Goal: Task Accomplishment & Management: Manage account settings

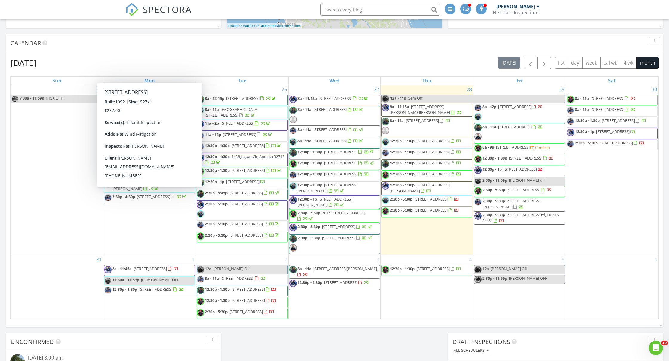
scroll to position [763, 0]
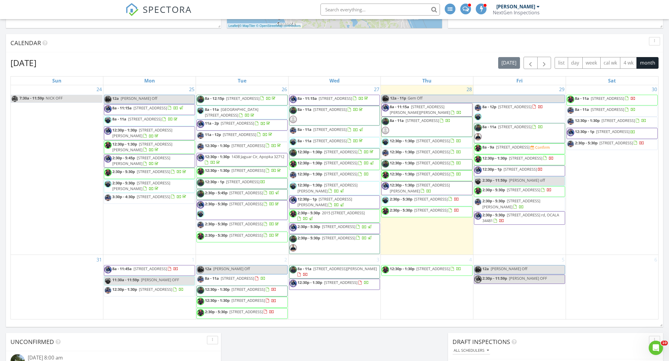
click at [8, 178] on div "August 2025 today list day week cal wk 4 wk month Sun Mon Tue Wed Thu Fri Sat 2…" at bounding box center [334, 187] width 657 height 271
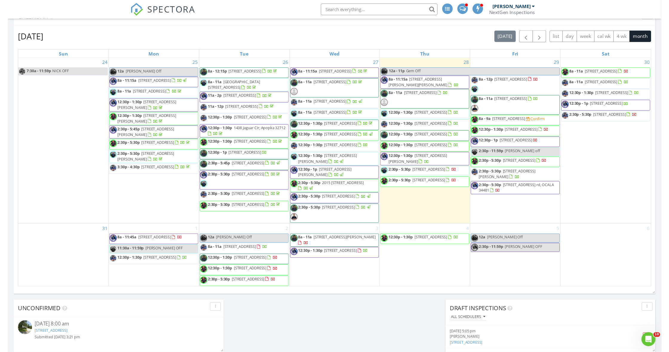
scroll to position [727, 0]
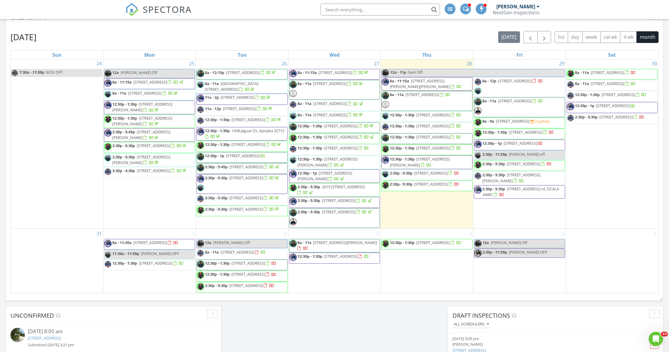
click at [233, 31] on div "August 2025 today list day week cal wk 4 wk month" at bounding box center [334, 37] width 648 height 12
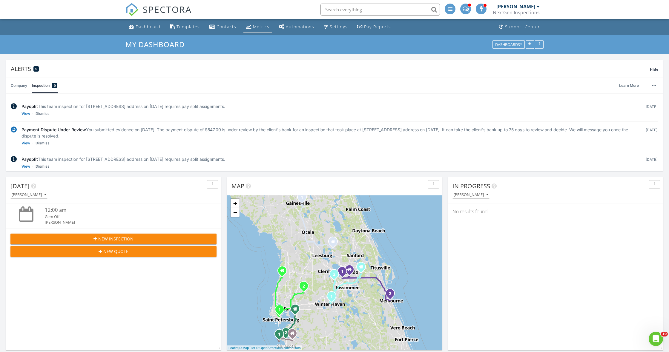
scroll to position [0, 0]
click at [253, 28] on div "Metrics" at bounding box center [261, 27] width 16 height 6
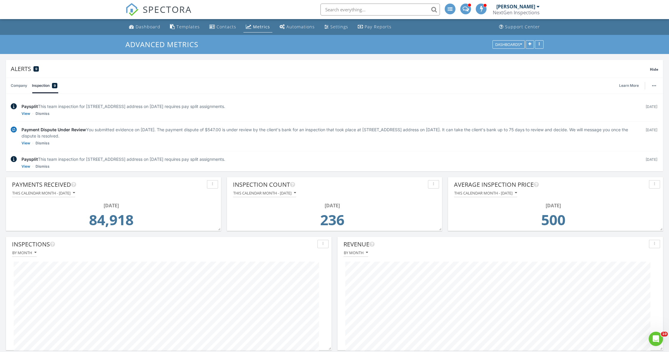
click at [535, 8] on div "[PERSON_NAME]" at bounding box center [515, 7] width 39 height 6
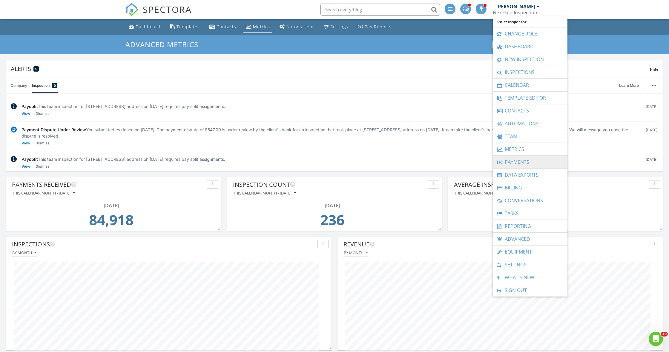
click at [516, 161] on link "Payments" at bounding box center [530, 162] width 69 height 13
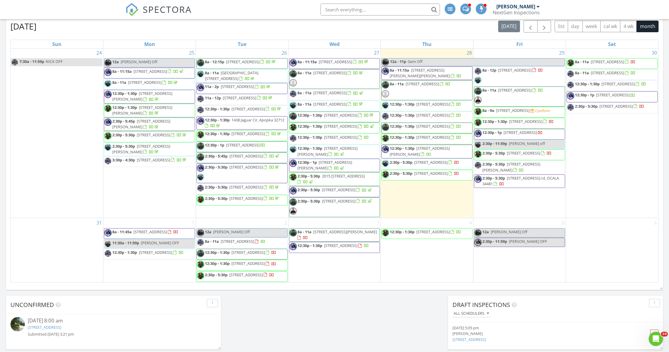
scroll to position [735, 0]
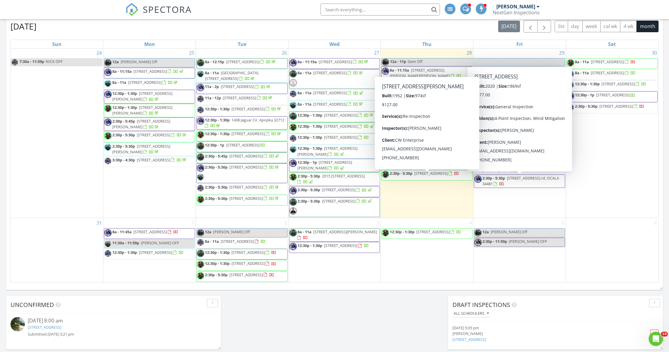
click at [442, 157] on span "12:30p - 1:30p 701 lund cir, MELBOURNE 32901" at bounding box center [427, 152] width 90 height 12
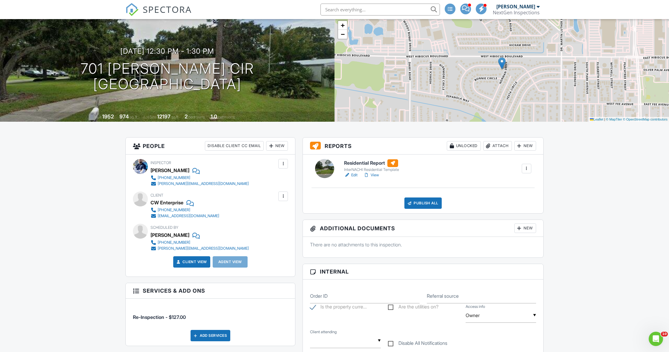
scroll to position [37, 0]
click at [522, 147] on div "New" at bounding box center [525, 146] width 22 height 10
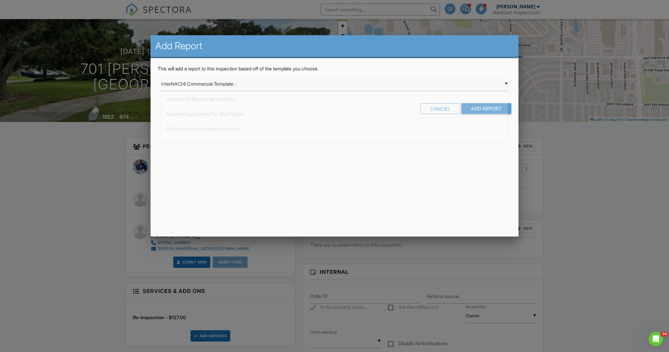
click at [317, 89] on div "▼ InterNACHI Commercial Template InterNACHI Commercial Template InterNACHI Resi…" at bounding box center [334, 84] width 346 height 15
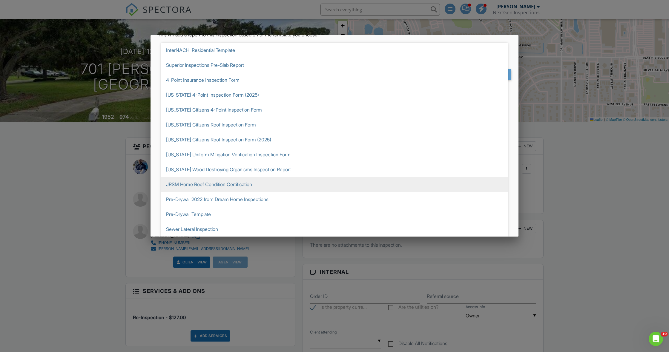
scroll to position [34, 0]
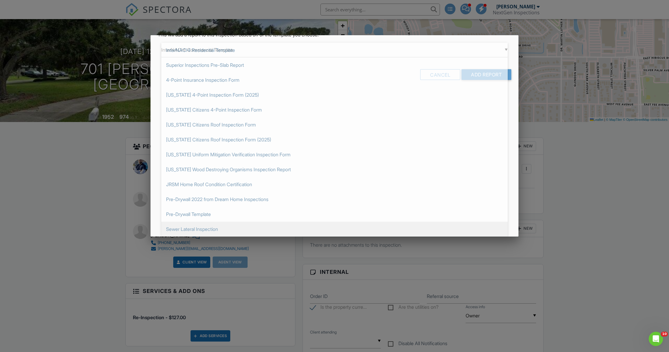
click at [225, 226] on span "Sewer Lateral Inspection" at bounding box center [334, 229] width 346 height 15
type input "Sewer Lateral Inspection"
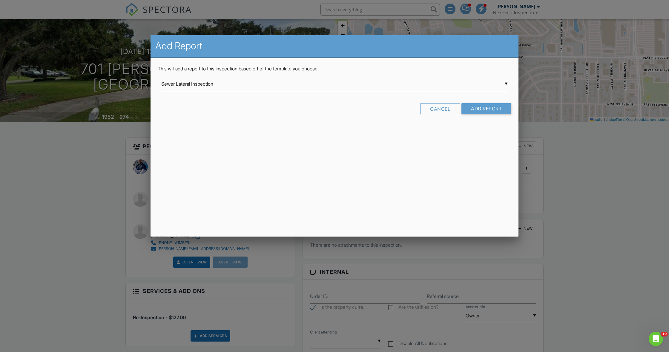
scroll to position [0, 0]
click at [483, 110] on input "Add Report" at bounding box center [486, 108] width 50 height 11
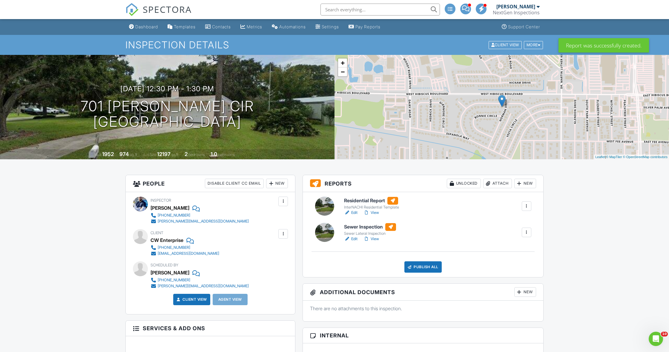
click at [530, 209] on div at bounding box center [527, 206] width 10 height 10
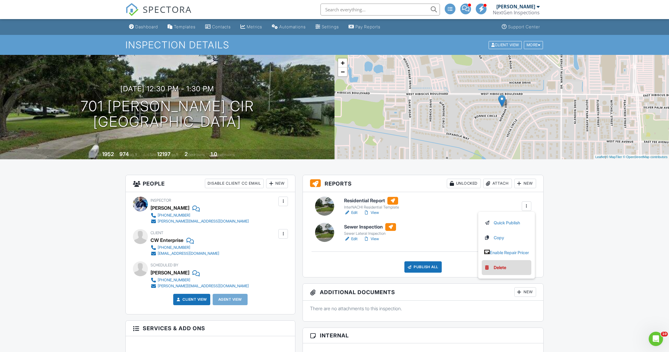
click at [507, 266] on link "Delete" at bounding box center [506, 267] width 45 height 7
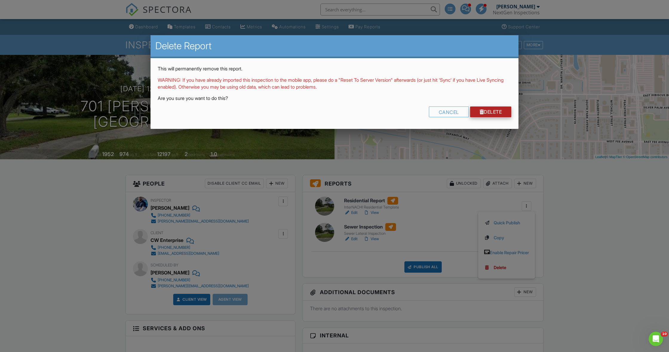
click at [484, 113] on link "Delete" at bounding box center [490, 112] width 41 height 11
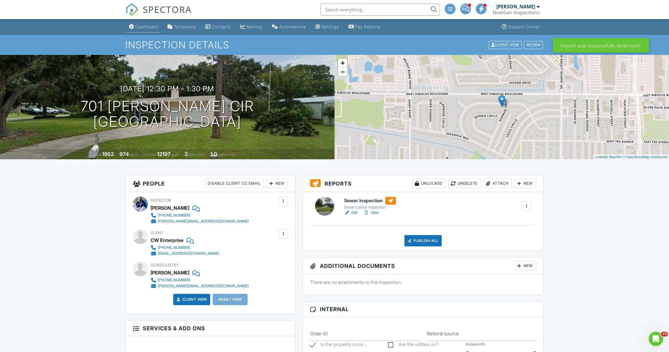
click at [143, 29] on link "Dashboard" at bounding box center [144, 26] width 34 height 11
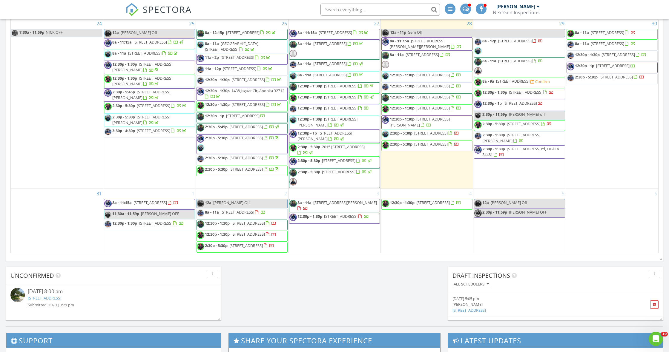
scroll to position [743, 0]
click at [6, 150] on div "August 2025 today list day week cal wk 4 wk month Sun Mon Tue Wed Thu Fri Sat 2…" at bounding box center [334, 122] width 657 height 271
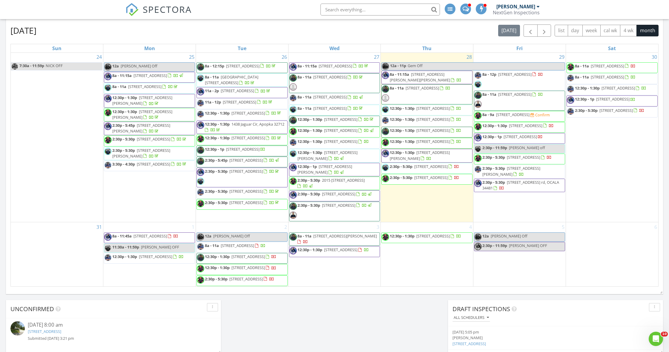
scroll to position [747, 0]
click at [206, 35] on div "August 2025 today list day week cal wk 4 wk month" at bounding box center [334, 30] width 648 height 12
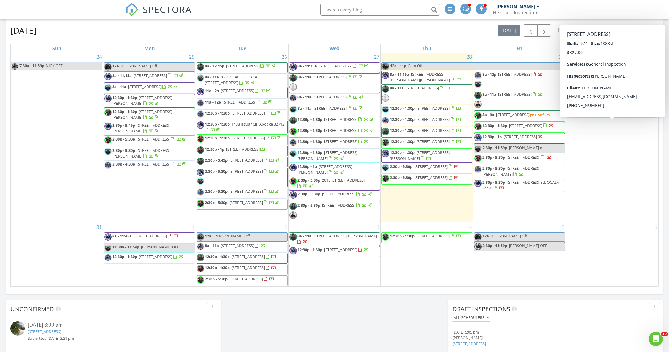
click at [398, 33] on div "August 2025 today list day week cal wk 4 wk month" at bounding box center [334, 30] width 648 height 12
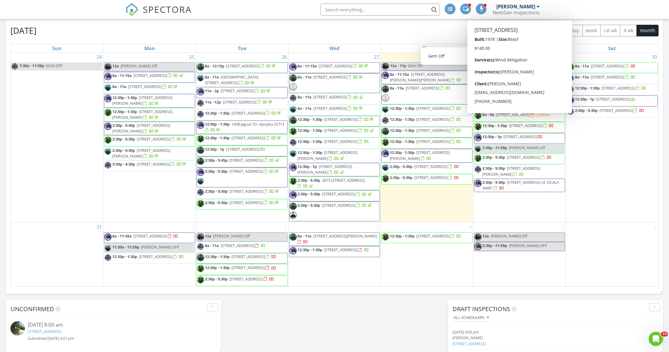
click at [510, 117] on span "[STREET_ADDRESS]" at bounding box center [512, 114] width 33 height 5
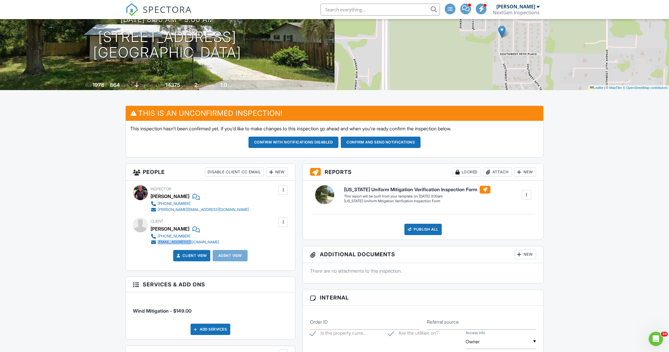
drag, startPoint x: 193, startPoint y: 242, endPoint x: 158, endPoint y: 241, distance: 35.5
click at [158, 241] on div "928-965-8763 fjrake@gmail.com" at bounding box center [186, 239] width 73 height 12
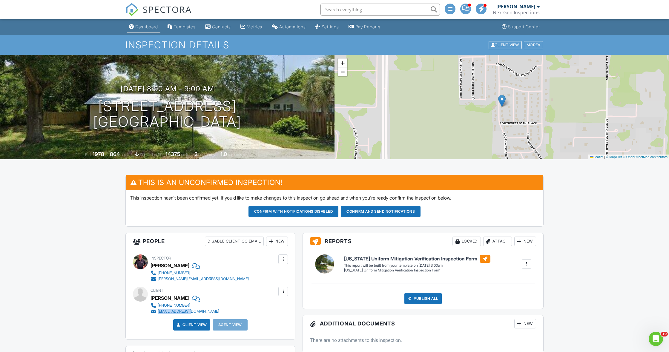
click at [145, 29] on link "Dashboard" at bounding box center [144, 26] width 34 height 11
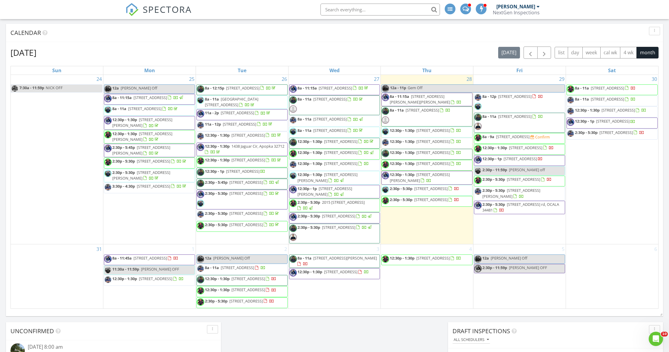
scroll to position [748, 0]
click at [232, 43] on div "August 2025 today list day week cal wk 4 wk month Sun Mon Tue Wed Thu Fri Sat 2…" at bounding box center [334, 177] width 657 height 271
click at [449, 37] on div "Calendar" at bounding box center [334, 33] width 657 height 18
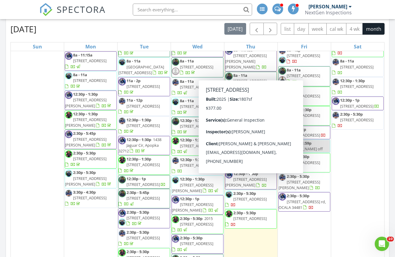
scroll to position [353, 0]
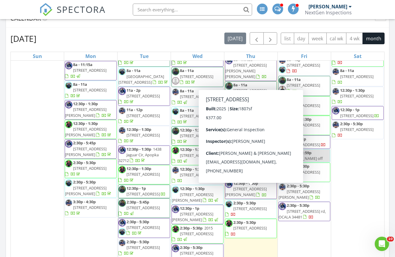
click at [385, 132] on div "August 2025 today list day week cal wk 4 wk month Sun Mon Tue Wed Thu Fri Sat 2…" at bounding box center [197, 163] width 383 height 271
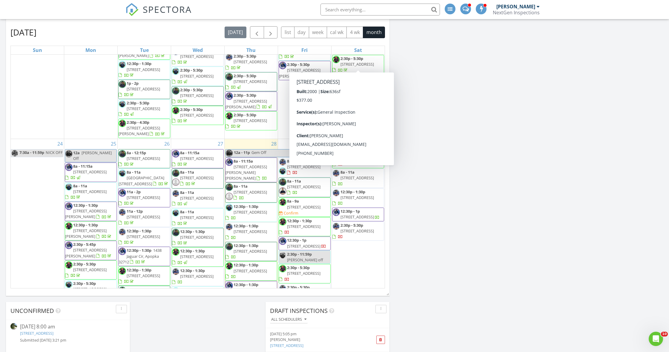
scroll to position [782, 0]
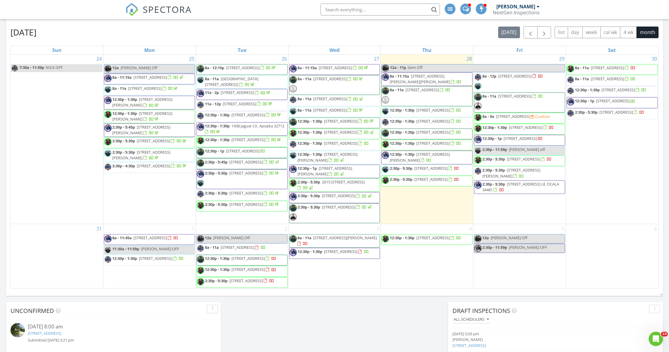
click at [7, 105] on div "August 2025 today list day week cal wk 4 wk month Sun Mon Tue Wed Thu Fri Sat 2…" at bounding box center [334, 157] width 657 height 271
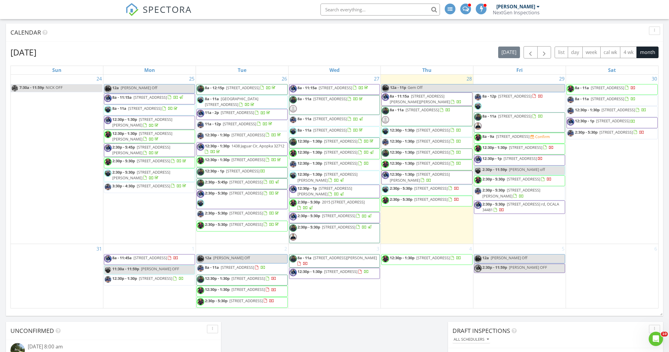
scroll to position [724, 0]
click at [10, 136] on div "August 2025 today list day week cal wk 4 wk month Sun Mon Tue Wed Thu Fri Sat 2…" at bounding box center [334, 177] width 657 height 271
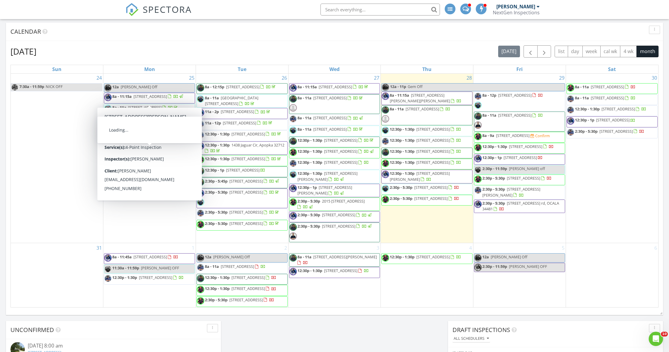
scroll to position [782, 0]
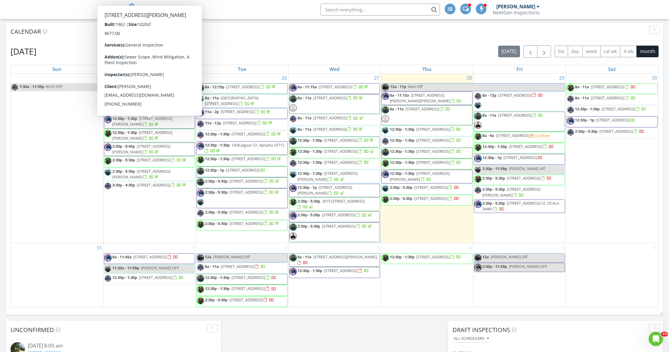
click at [260, 44] on div "August 2025 today list day week cal wk 4 wk month Sun Mon Tue Wed Thu Fri Sat 2…" at bounding box center [334, 176] width 657 height 271
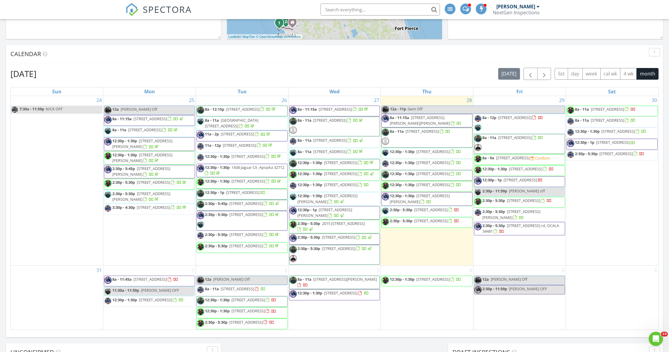
scroll to position [737, 0]
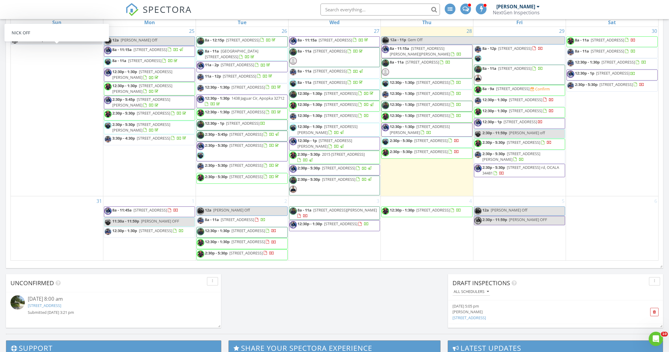
scroll to position [382, 0]
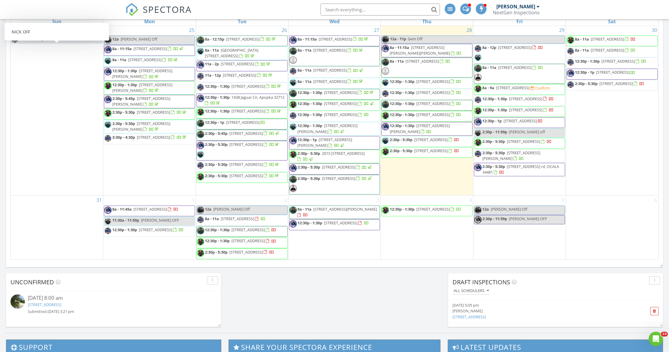
click at [7, 118] on div "[DATE] [DATE] list day week cal wk 4 wk month Sun Mon Tue Wed Thu Fri Sat 27 28…" at bounding box center [334, 128] width 657 height 271
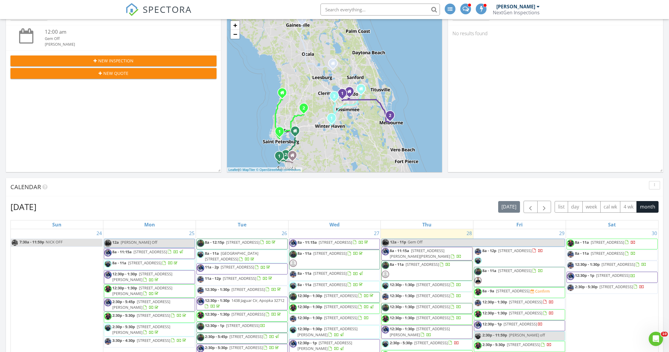
scroll to position [178, 0]
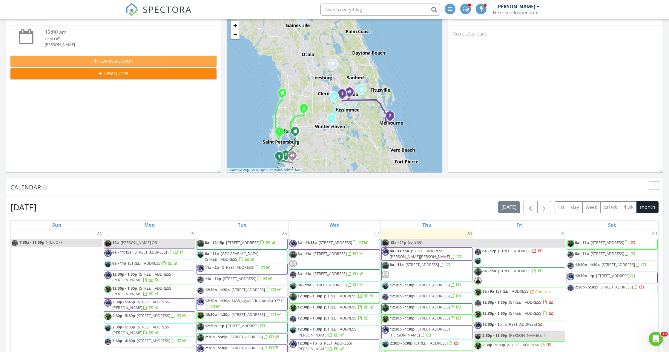
click at [104, 58] on span "New Inspection" at bounding box center [115, 61] width 35 height 6
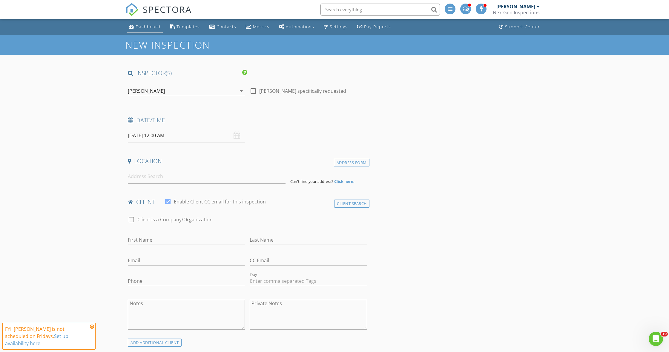
click at [147, 30] on link "Dashboard" at bounding box center [145, 26] width 36 height 11
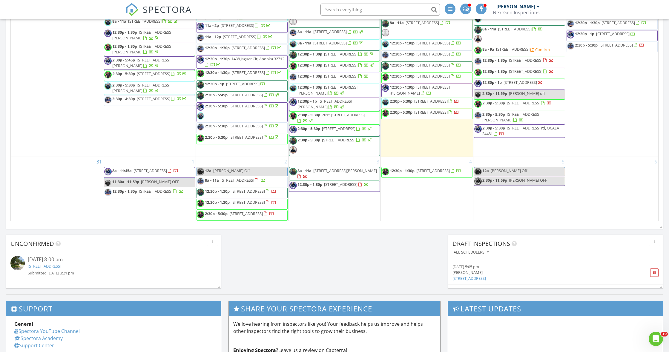
scroll to position [419, 0]
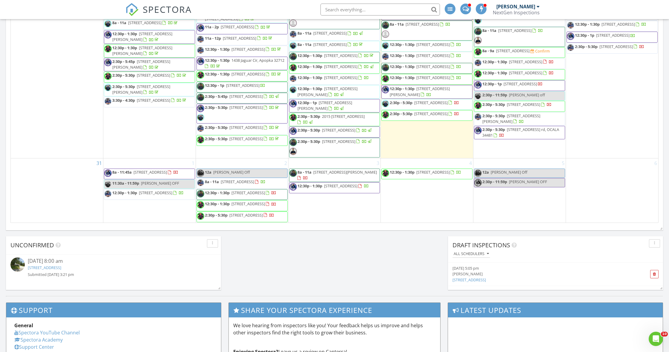
click at [7, 224] on div "August 2025 today list day week cal wk 4 wk month Sun Mon Tue Wed Thu Fri Sat 2…" at bounding box center [334, 91] width 657 height 271
click at [659, 153] on div "August 2025 today list day week cal wk 4 wk month Sun Mon Tue Wed Thu Fri Sat 2…" at bounding box center [334, 91] width 657 height 271
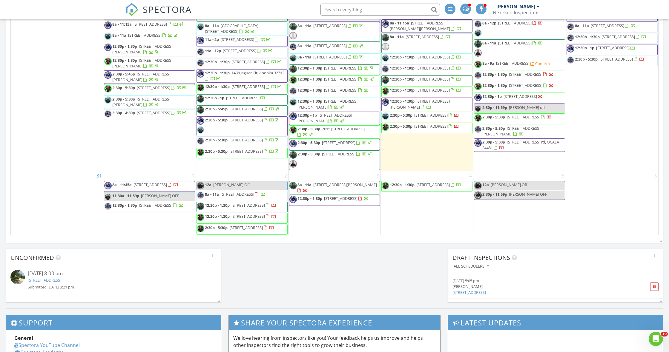
scroll to position [404, 0]
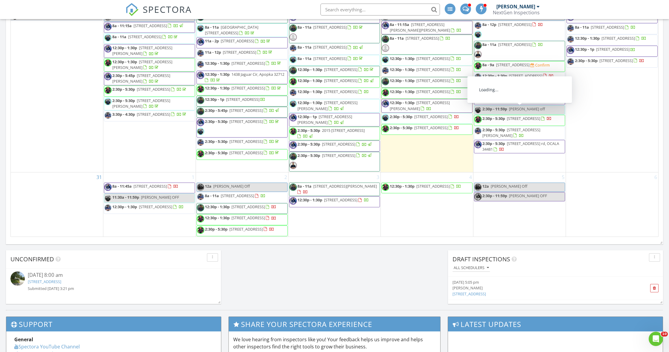
click at [541, 71] on span "8a - 9a 9491 SW 32nd Ct, Ocala 34476 Confirm" at bounding box center [512, 66] width 76 height 9
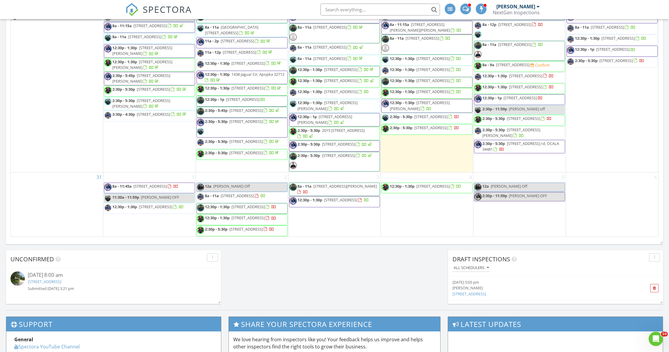
click at [541, 100] on div at bounding box center [334, 176] width 669 height 352
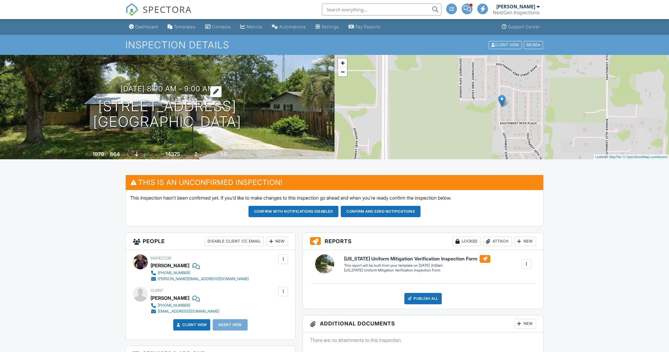
click at [146, 90] on h3 "[DATE] 8:00 am - 9:00 am" at bounding box center [167, 89] width 93 height 8
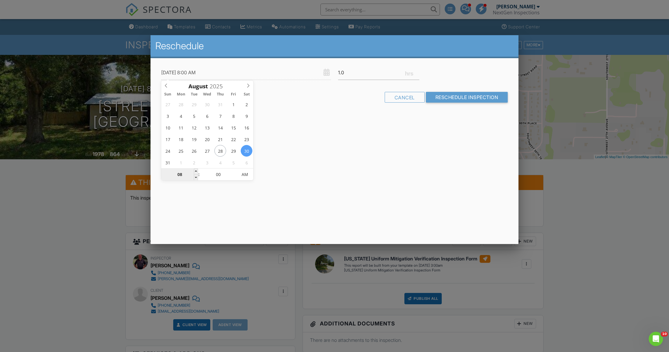
type input "08/30/2025 1:00 AM"
type input "01"
type input "08/30/2025 12:00 AM"
type input "12"
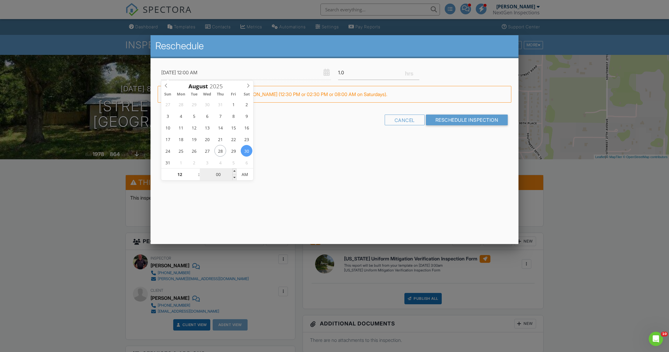
click at [217, 176] on input "00" at bounding box center [218, 175] width 37 height 12
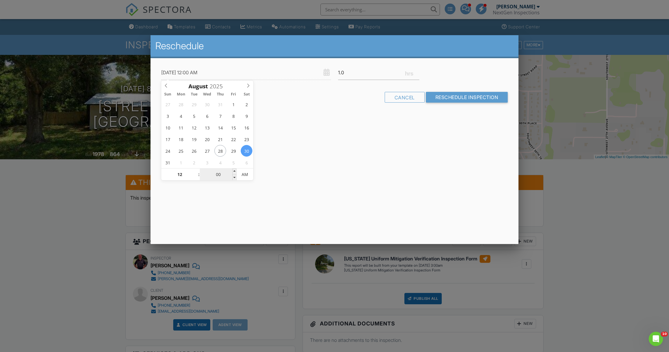
type input "00"
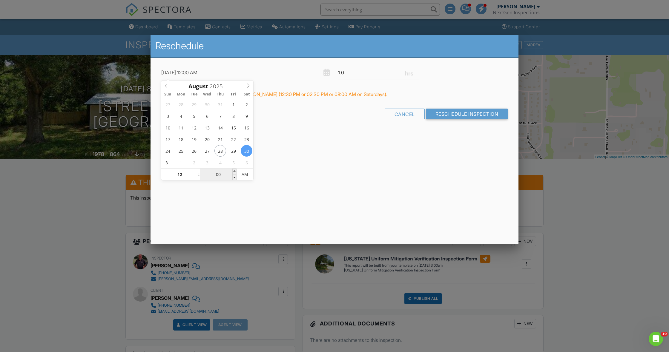
type input "08/30/2025 12:03 AM"
type input "03"
type input "08/30/2025 12:30 AM"
type input "30"
type input "[DATE] 12:30 PM"
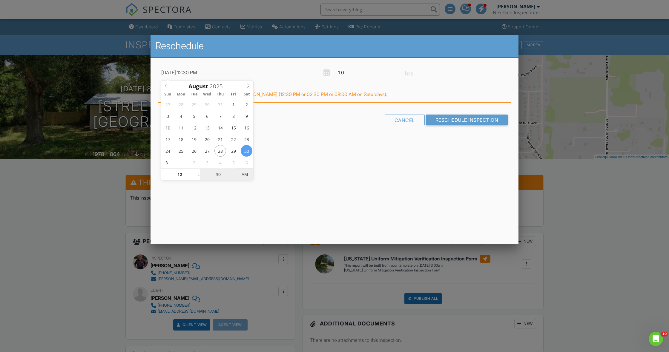
click at [249, 176] on span "AM" at bounding box center [244, 175] width 16 height 12
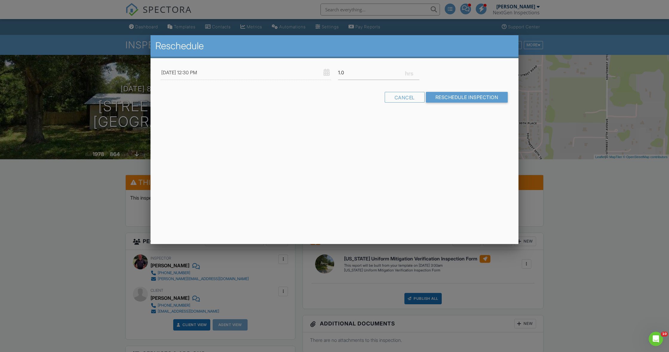
click at [311, 180] on div "Reschedule 08/30/2025 12:30 PM 1.0 Warning: this date/time is in the past. FYI:…" at bounding box center [334, 139] width 368 height 209
click at [168, 71] on input "08/30/2025 12:30 PM" at bounding box center [246, 72] width 170 height 15
click at [325, 144] on div "Reschedule 08/30/2025 12:30 PM 1.0 Warning: this date/time is in the past. FYI:…" at bounding box center [334, 139] width 368 height 209
click at [444, 96] on input "Reschedule Inspection" at bounding box center [467, 97] width 82 height 11
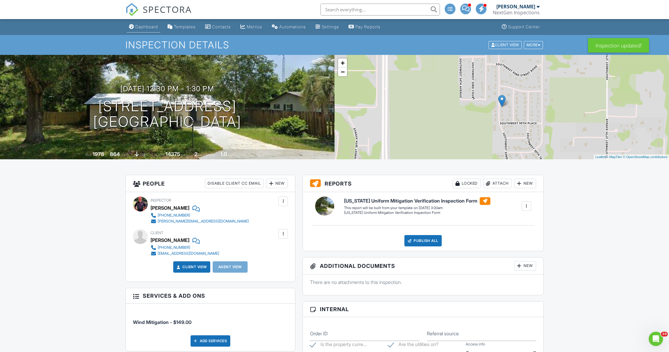
click at [142, 28] on div "Dashboard" at bounding box center [146, 26] width 23 height 5
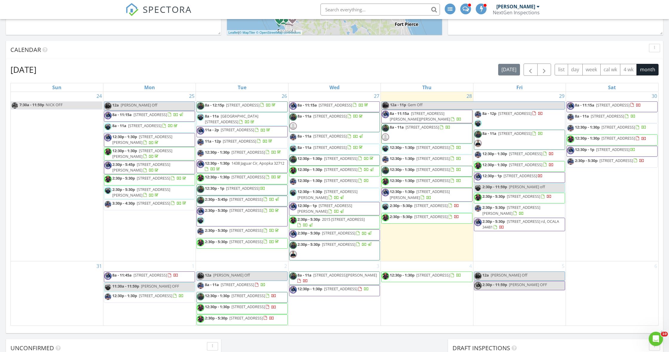
scroll to position [741, 0]
click at [660, 118] on div "August 2025 today list day week cal wk 4 wk month Sun Mon Tue Wed Thu Fri Sat 2…" at bounding box center [334, 194] width 657 height 271
click at [629, 108] on span "16641 SW 57th ST, OCALA 34481" at bounding box center [612, 104] width 33 height 5
click at [643, 119] on div at bounding box center [334, 176] width 669 height 352
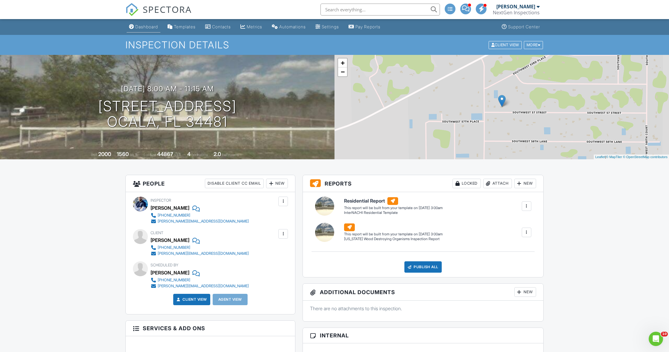
click at [136, 30] on link "Dashboard" at bounding box center [144, 26] width 34 height 11
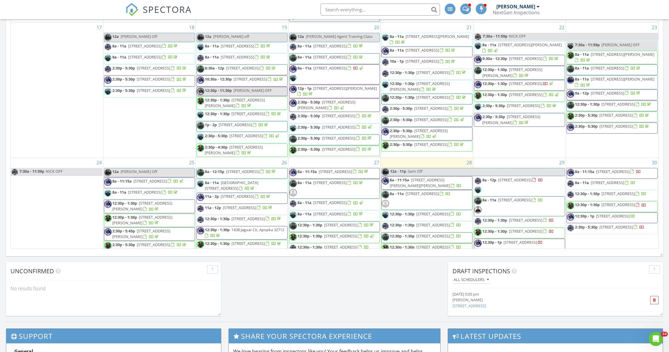
scroll to position [516, 0]
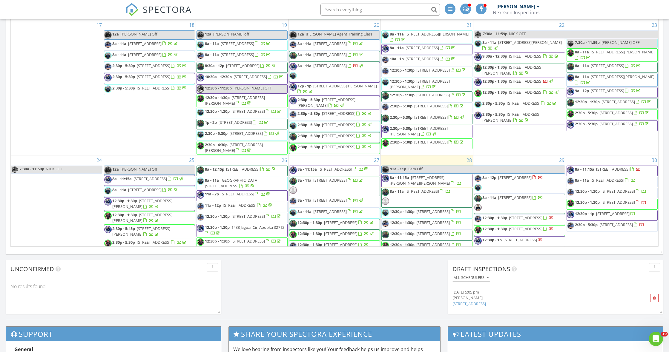
click at [660, 213] on div "[DATE] [DATE] list day week cal wk 4 wk month Sun Mon Tue Wed Thu Fri Sat 27 28…" at bounding box center [334, 115] width 657 height 271
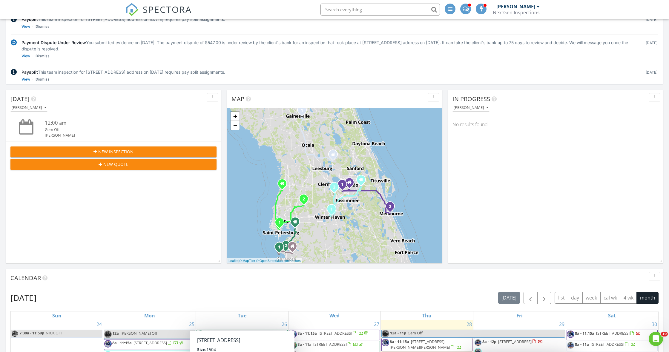
scroll to position [87, 0]
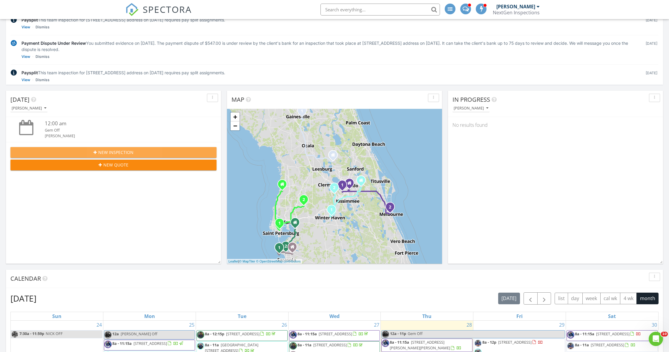
click at [66, 150] on div "New Inspection" at bounding box center [113, 152] width 196 height 6
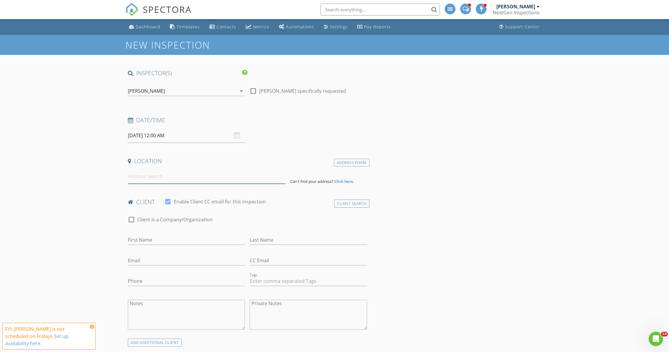
click at [187, 179] on input at bounding box center [207, 176] width 158 height 15
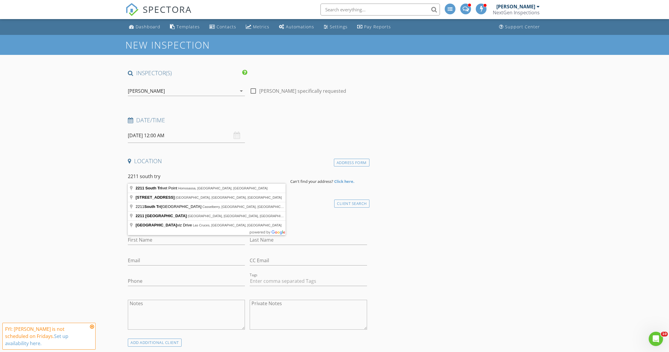
type input "[STREET_ADDRESS]"
drag, startPoint x: 187, startPoint y: 179, endPoint x: 190, endPoint y: 188, distance: 10.0
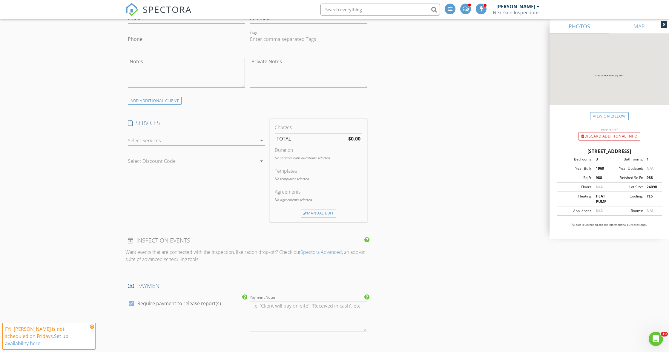
scroll to position [365, 0]
click at [155, 139] on div at bounding box center [192, 140] width 129 height 10
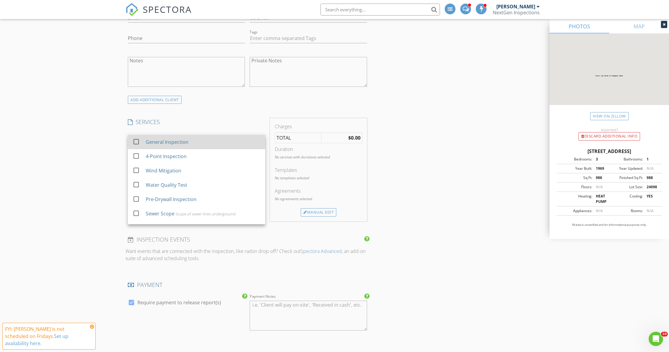
click at [136, 142] on div at bounding box center [136, 142] width 10 height 10
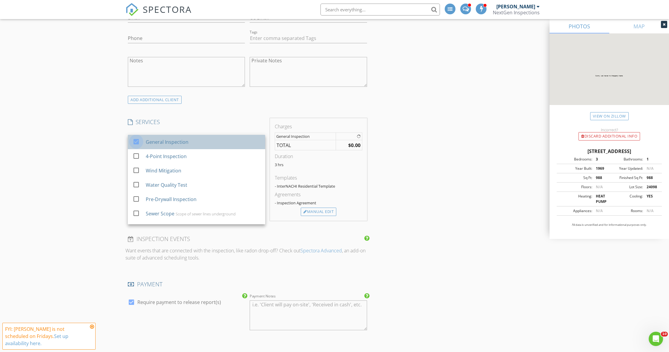
scroll to position [364, 0]
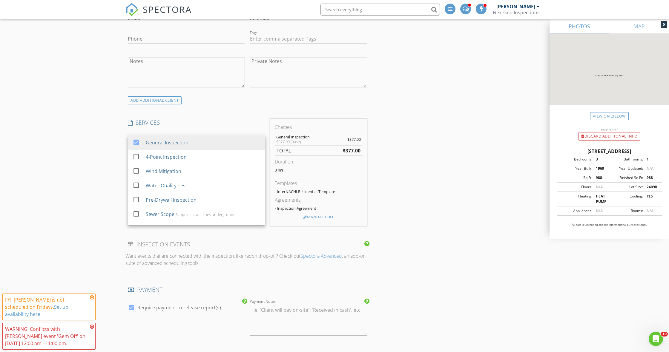
drag, startPoint x: 74, startPoint y: 155, endPoint x: 113, endPoint y: 156, distance: 38.8
click at [74, 155] on div "New Inspection INSPECTOR(S) check_box [PERSON_NAME] PRIMARY check_box_outline_b…" at bounding box center [334, 239] width 669 height 1138
click at [139, 158] on div at bounding box center [192, 161] width 129 height 10
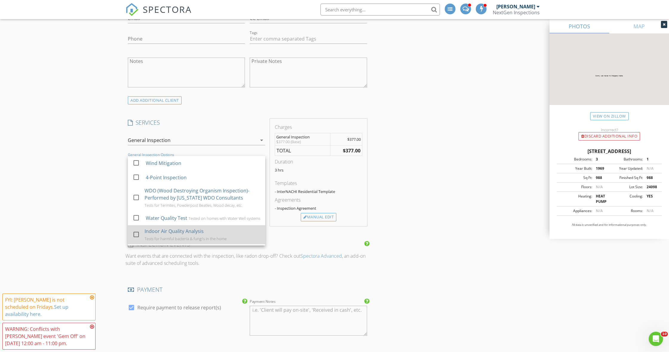
click at [137, 233] on div at bounding box center [136, 235] width 10 height 10
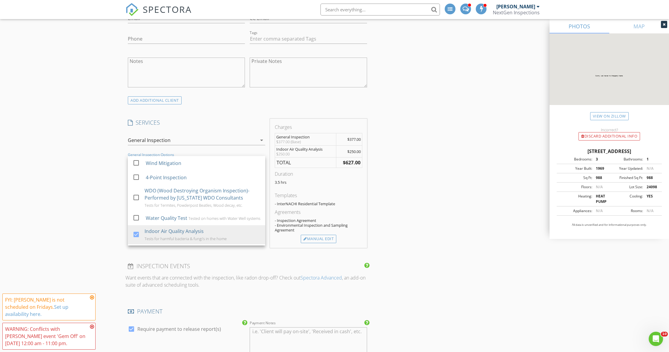
click at [101, 197] on div "New Inspection INSPECTOR(S) check_box [PERSON_NAME] PRIMARY check_box_outline_b…" at bounding box center [334, 250] width 669 height 1160
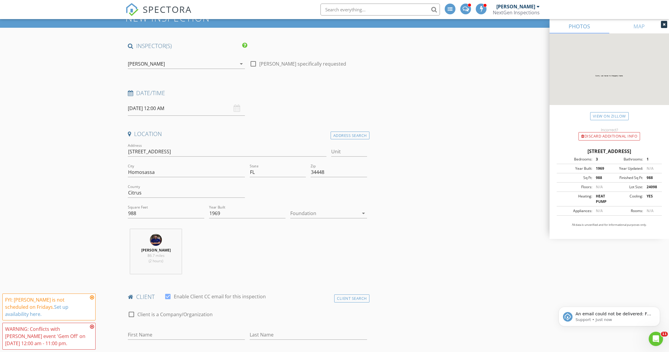
scroll to position [0, 0]
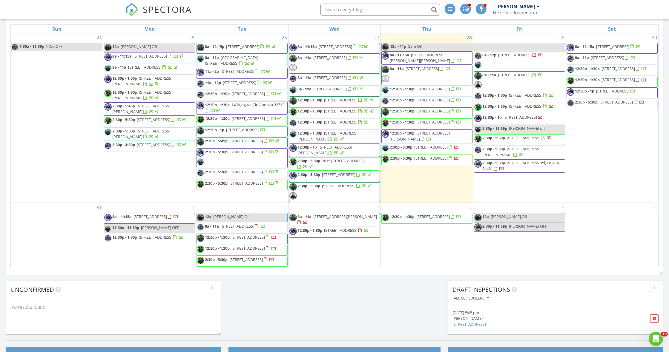
scroll to position [722, 0]
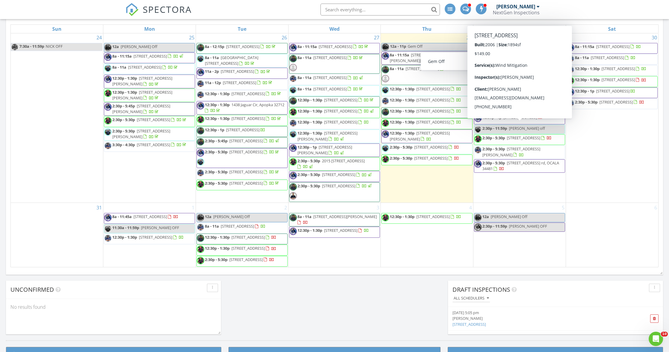
click at [662, 177] on div "August 2025 today list day week cal wk 4 wk month Sun Mon Tue Wed Thu Fri Sat 2…" at bounding box center [334, 136] width 657 height 271
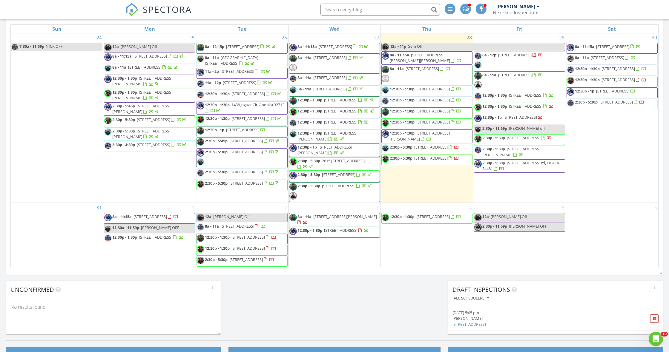
scroll to position [782, 0]
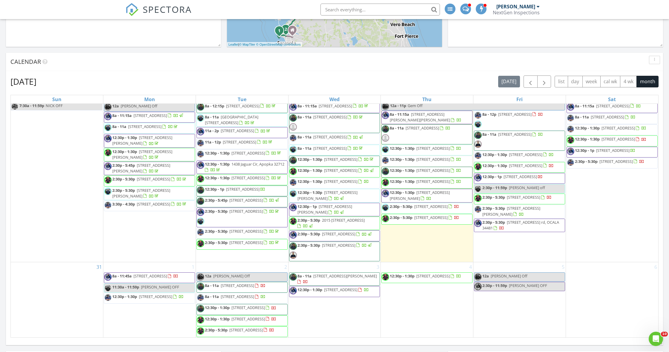
scroll to position [795, 0]
click at [8, 245] on div "[DATE] [DATE] list day week cal wk 4 wk month Sun Mon Tue Wed Thu Fri Sat 27 28…" at bounding box center [334, 206] width 657 height 271
click at [208, 283] on span "8a - 11a" at bounding box center [212, 285] width 14 height 5
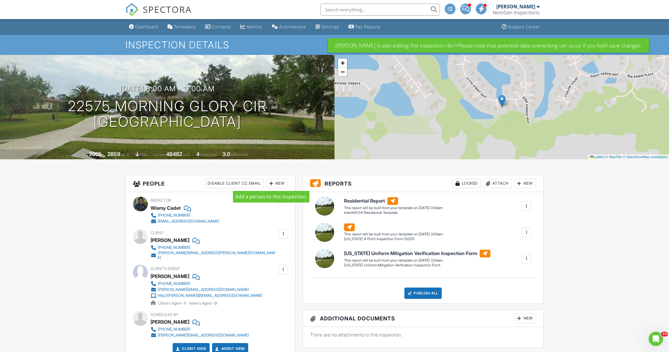
click at [273, 183] on div at bounding box center [271, 184] width 6 height 6
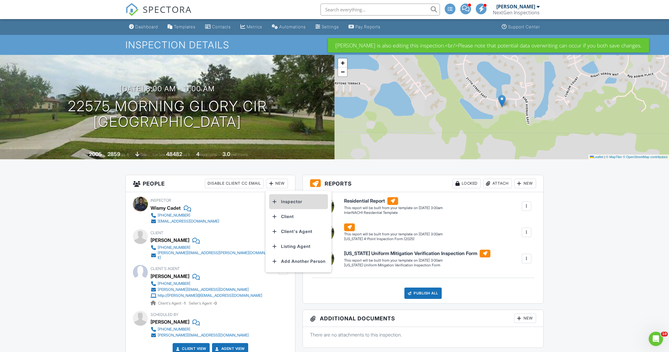
click at [292, 202] on li "Inspector" at bounding box center [298, 201] width 59 height 15
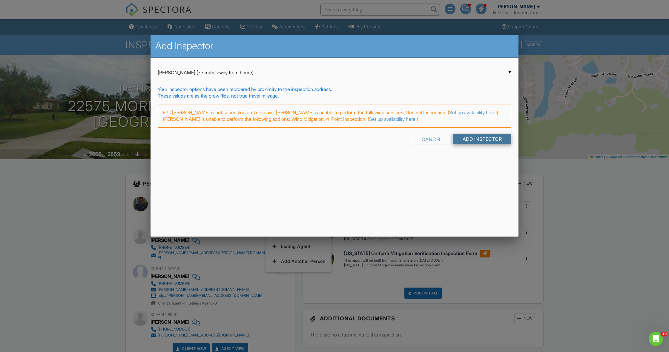
click at [461, 137] on input "Add Inspector" at bounding box center [482, 139] width 59 height 11
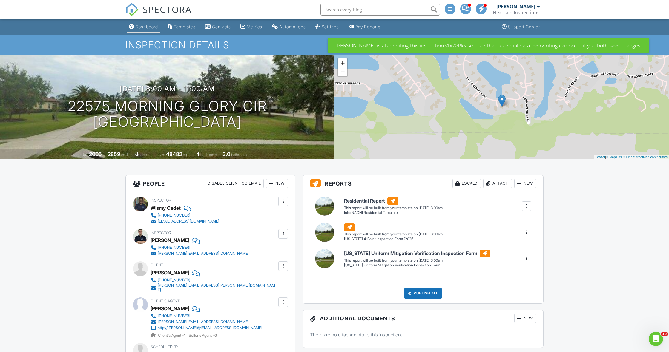
click at [144, 24] on div "Dashboard" at bounding box center [146, 26] width 23 height 5
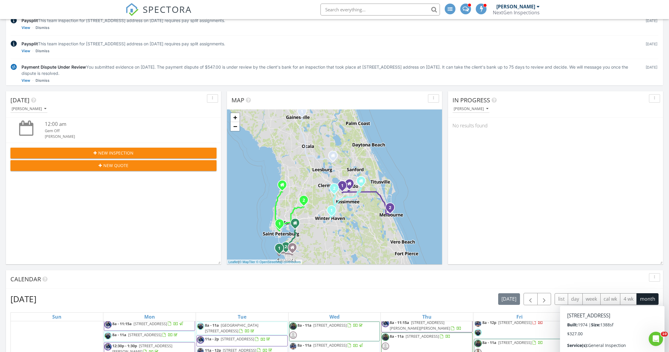
scroll to position [85, 0]
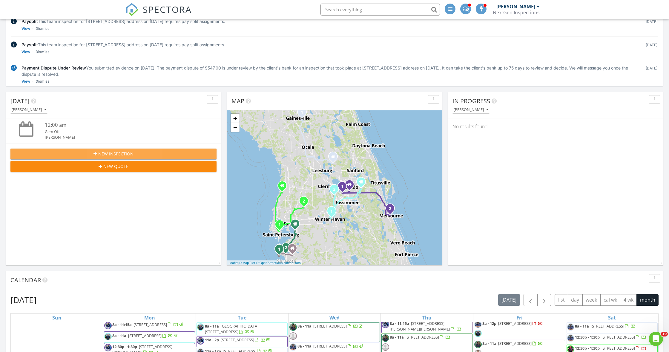
click at [105, 151] on span "New Inspection" at bounding box center [115, 154] width 35 height 6
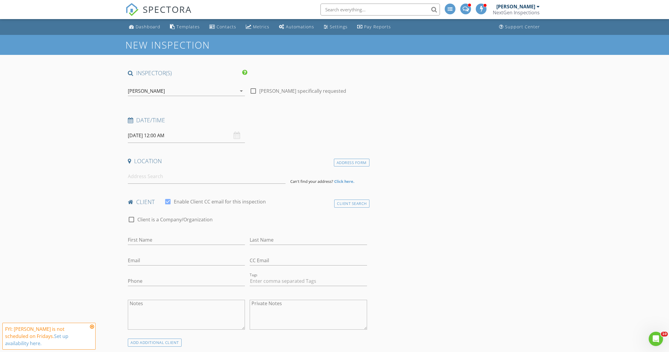
click at [148, 93] on div "[PERSON_NAME]" at bounding box center [146, 90] width 37 height 5
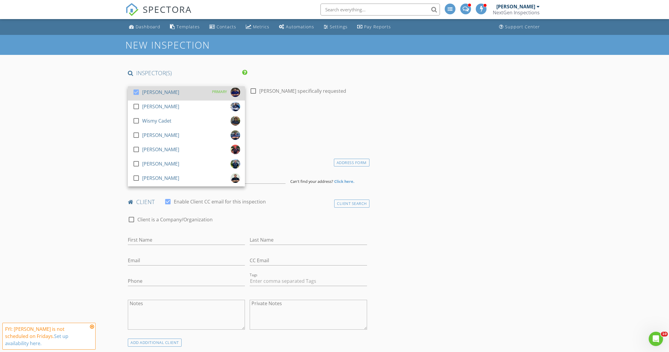
click at [135, 91] on div at bounding box center [136, 92] width 10 height 10
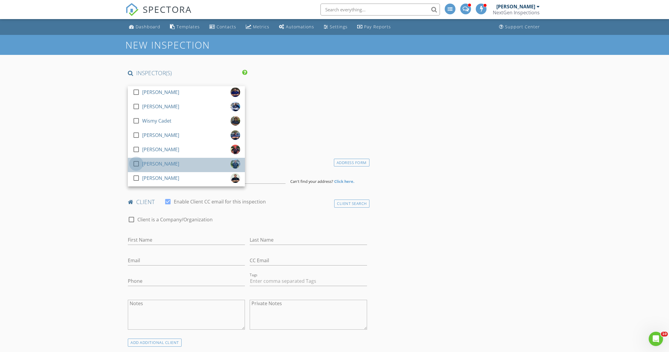
click at [135, 163] on div at bounding box center [136, 164] width 10 height 10
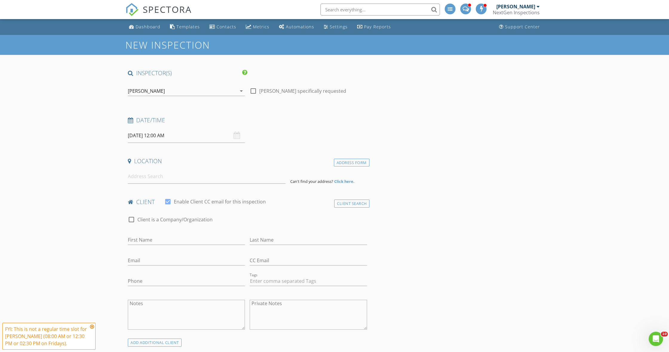
click at [141, 137] on input "[DATE] 12:00 AM" at bounding box center [186, 135] width 117 height 15
type input "[DATE] 12:00 AM"
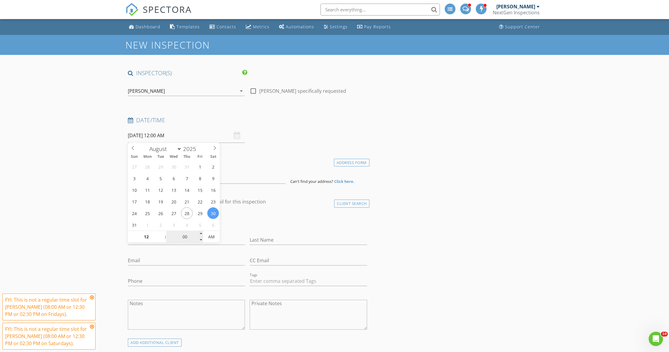
click at [184, 240] on input "00" at bounding box center [184, 237] width 37 height 12
type input "30"
type input "[DATE] 12:30 PM"
click at [139, 138] on input "[DATE] 12:30 PM" at bounding box center [186, 135] width 117 height 15
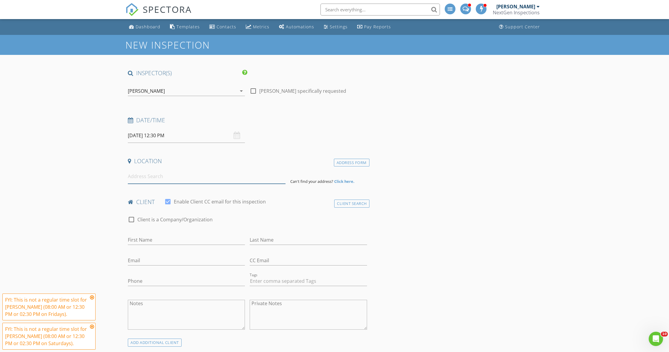
click at [146, 177] on input at bounding box center [207, 176] width 158 height 15
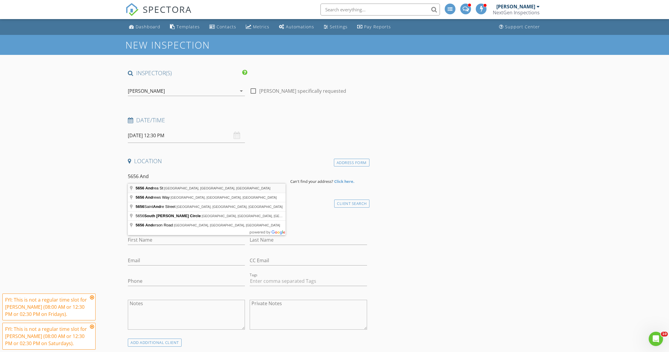
type input "[STREET_ADDRESS][PERSON_NAME]"
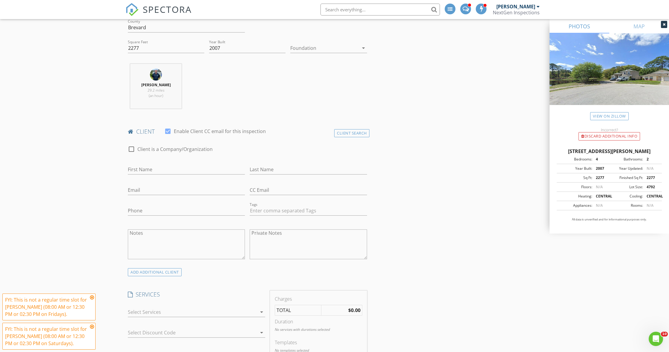
scroll to position [193, 0]
type input "[PERSON_NAME]"
drag, startPoint x: 148, startPoint y: 170, endPoint x: 121, endPoint y: 170, distance: 26.9
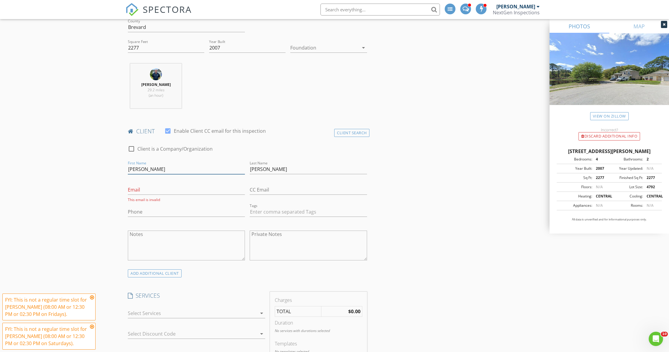
type input "[PERSON_NAME]"
click at [276, 172] on input "Martin" at bounding box center [308, 169] width 117 height 10
type input "M"
click at [263, 169] on input "David-O'reily" at bounding box center [308, 169] width 117 height 10
type input "[PERSON_NAME]"
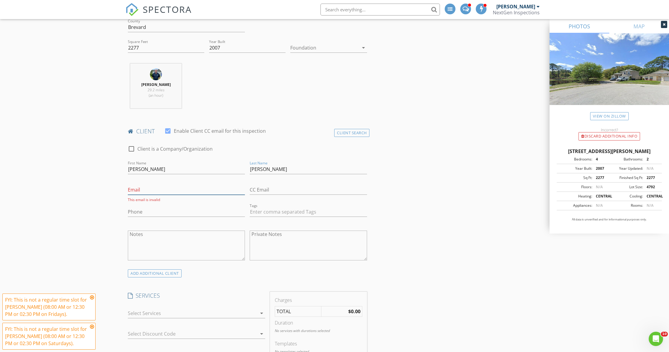
click at [178, 190] on input "Email" at bounding box center [186, 190] width 117 height 10
type input "[EMAIL_ADDRESS][DOMAIN_NAME]"
type input "[PHONE_NUMBER]"
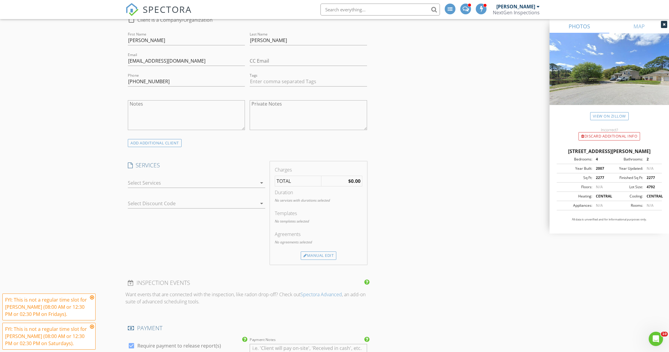
scroll to position [322, 0]
click at [151, 185] on div at bounding box center [192, 183] width 129 height 10
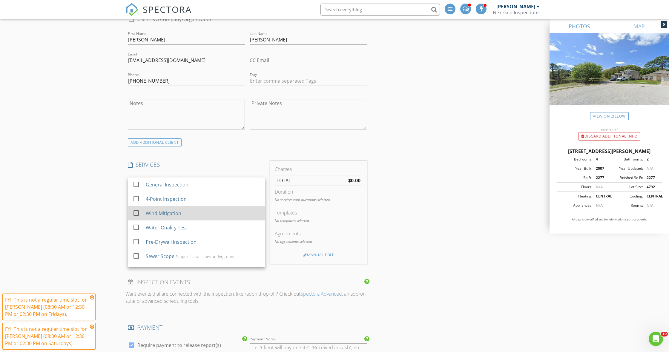
click at [136, 212] on div at bounding box center [136, 213] width 10 height 10
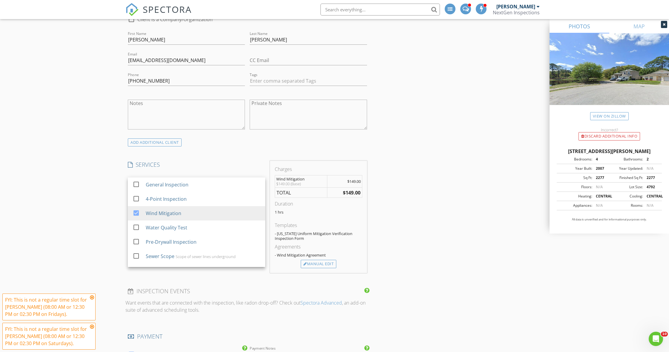
click at [93, 211] on div "New Inspection INSPECTOR(S) check_box_outline_blank Curtis Antoine check_box_ou…" at bounding box center [334, 284] width 669 height 1143
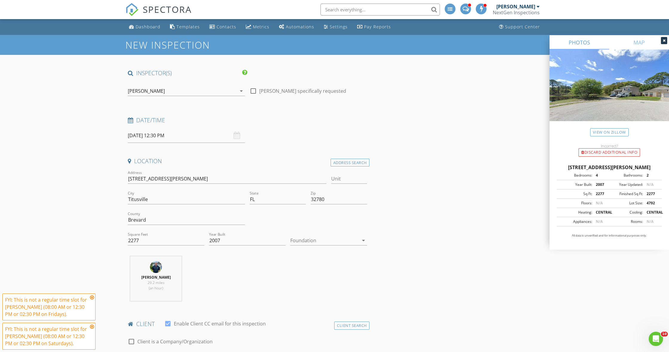
scroll to position [0, 0]
click at [138, 139] on input "08/30/2025 12:30 PM" at bounding box center [186, 135] width 117 height 15
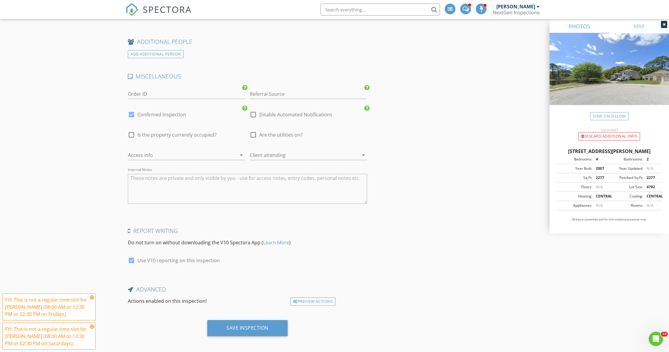
scroll to position [822, 0]
click at [246, 326] on div "Save Inspection" at bounding box center [247, 328] width 42 height 6
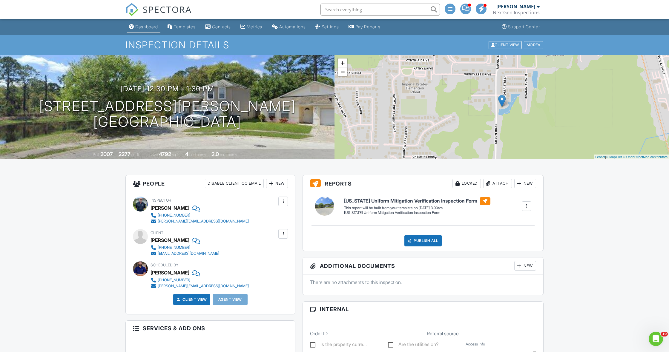
click at [142, 28] on div "Dashboard" at bounding box center [146, 26] width 23 height 5
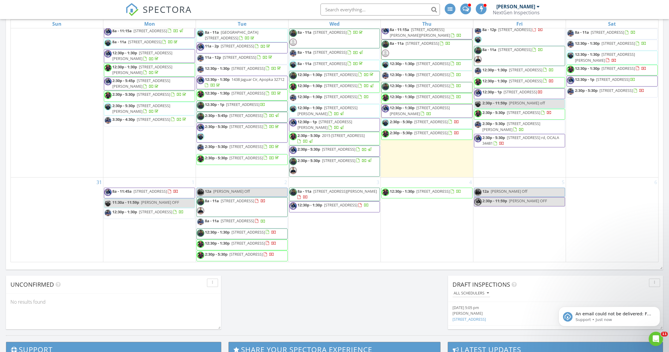
click at [660, 168] on div "[DATE] [DATE] list day week cal wk 4 wk month Sun Mon Tue Wed Thu Fri Sat 27 28…" at bounding box center [334, 131] width 657 height 271
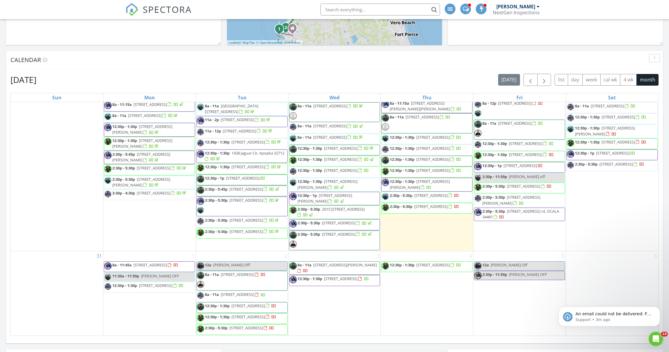
scroll to position [747, 0]
click at [146, 71] on div "August 2025 today list day week cal wk 4 wk month Sun Mon Tue Wed Thu Fri Sat 2…" at bounding box center [334, 204] width 657 height 271
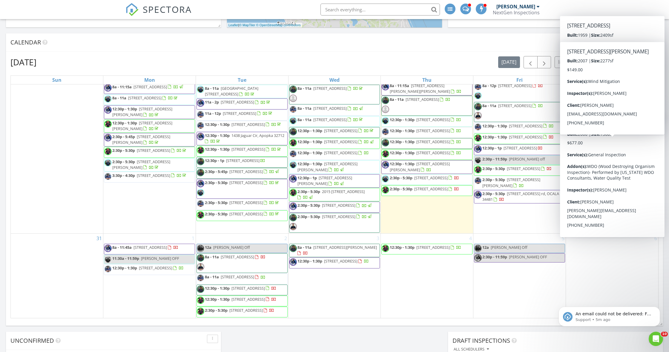
scroll to position [323, 0]
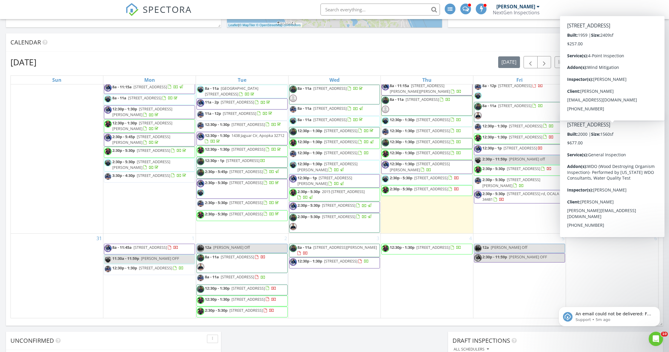
click at [473, 62] on div "August 2025 today list day week cal wk 4 wk month" at bounding box center [334, 62] width 648 height 12
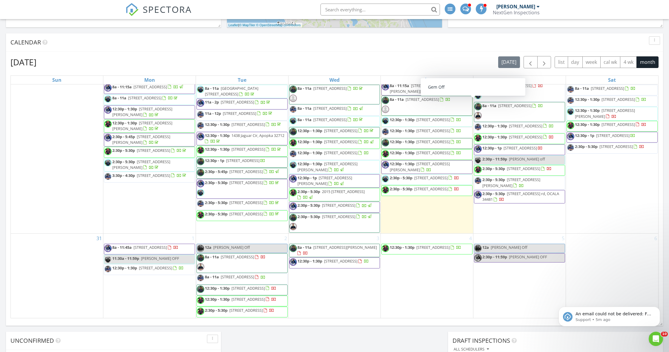
click at [598, 113] on span "12:30p - 1:30p" at bounding box center [587, 110] width 25 height 5
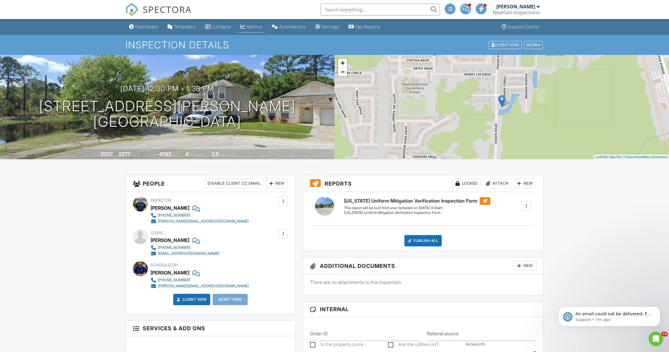
click at [251, 26] on div "Metrics" at bounding box center [255, 26] width 16 height 5
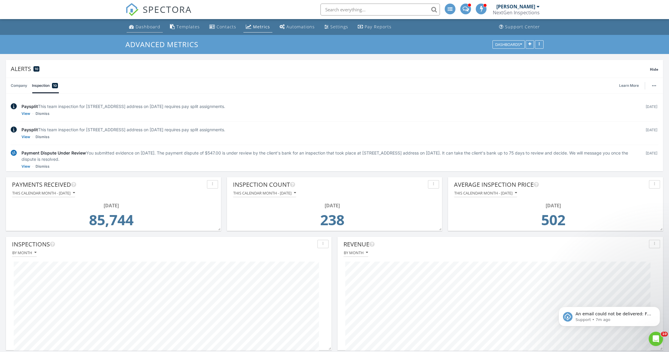
click at [149, 26] on div "Dashboard" at bounding box center [148, 27] width 25 height 6
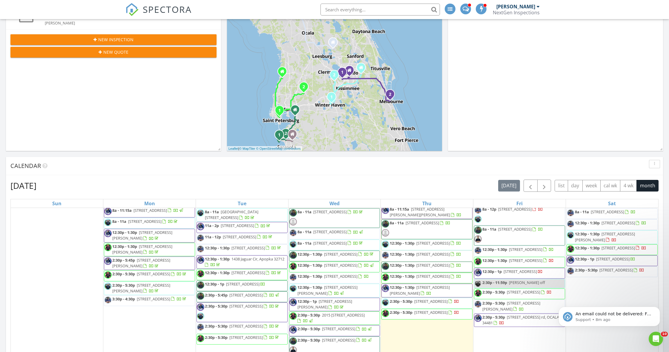
scroll to position [198, 0]
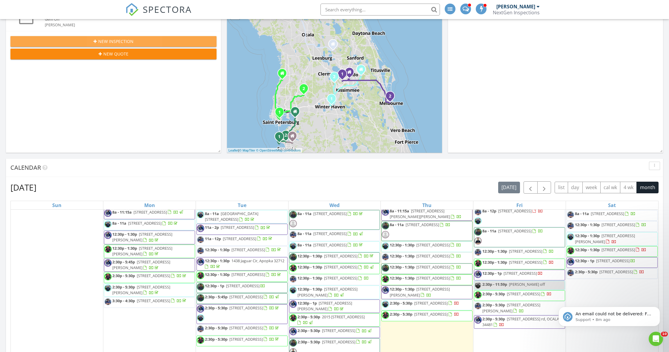
click at [34, 39] on div "New Inspection" at bounding box center [113, 41] width 196 height 6
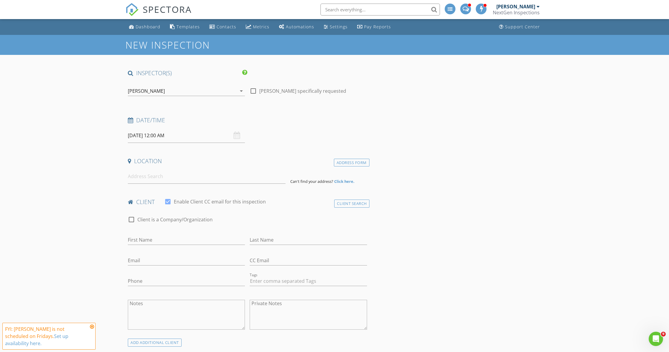
click at [153, 93] on div "[PERSON_NAME]" at bounding box center [146, 90] width 37 height 5
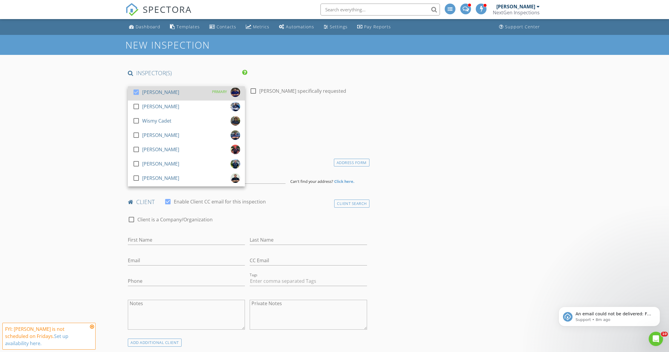
drag, startPoint x: 139, startPoint y: 91, endPoint x: 136, endPoint y: 97, distance: 6.2
click at [138, 91] on div at bounding box center [136, 92] width 10 height 10
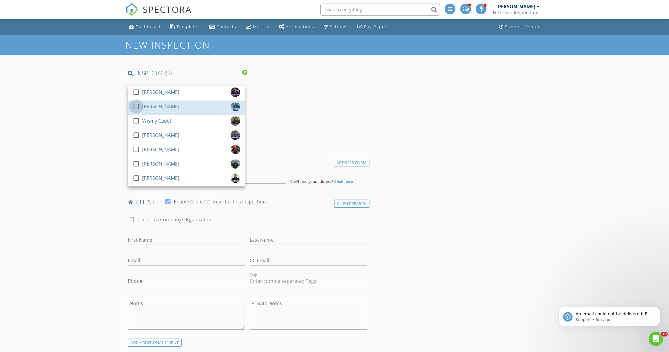
drag, startPoint x: 136, startPoint y: 106, endPoint x: 127, endPoint y: 108, distance: 9.4
click at [136, 106] on div at bounding box center [136, 106] width 10 height 10
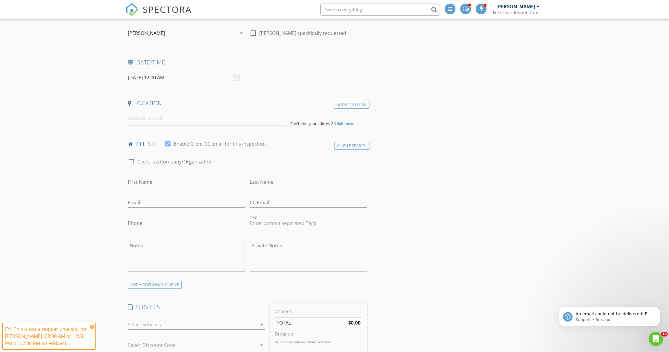
scroll to position [59, 0]
click at [133, 77] on input "[DATE] 12:00 AM" at bounding box center [186, 77] width 117 height 15
type input "[DATE] 12:00 AM"
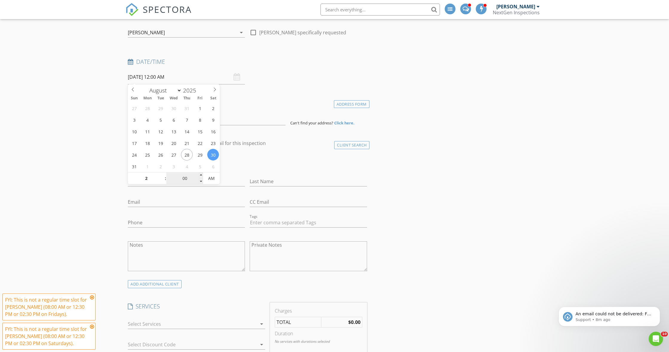
type input "02"
type input "[DATE] 2:00 AM"
click at [181, 176] on input "00" at bounding box center [184, 179] width 37 height 12
type input "30"
type input "[DATE] 2:30 PM"
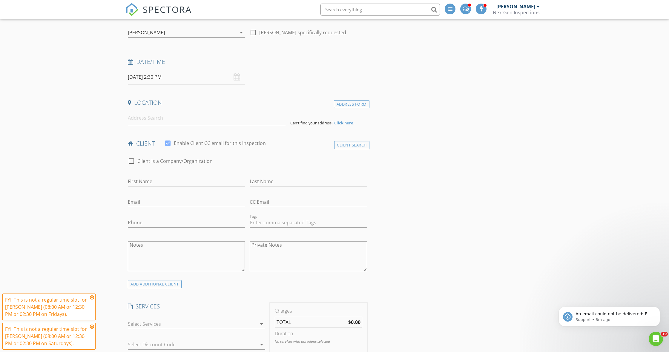
click at [157, 121] on input at bounding box center [207, 118] width 158 height 15
type input "[STREET_ADDRESS]"
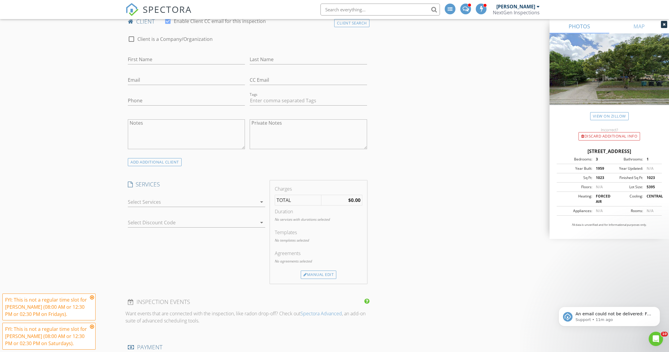
scroll to position [303, 0]
type input "[PERSON_NAME]"
type input "[EMAIL_ADDRESS][DOMAIN_NAME]"
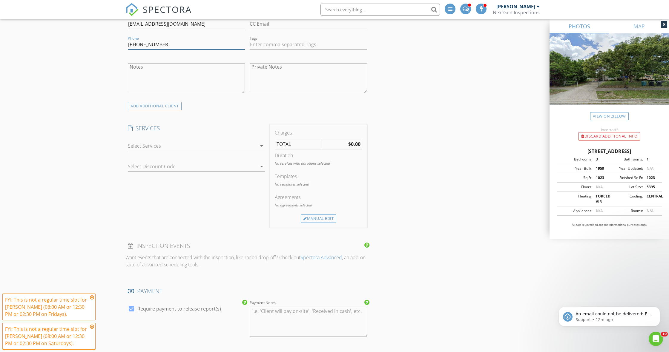
scroll to position [360, 0]
type input "[PHONE_NUMBER]"
click at [141, 145] on div at bounding box center [192, 145] width 129 height 10
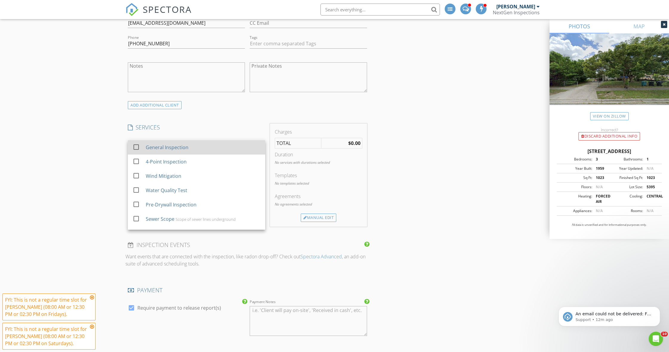
click at [136, 145] on div at bounding box center [136, 147] width 10 height 10
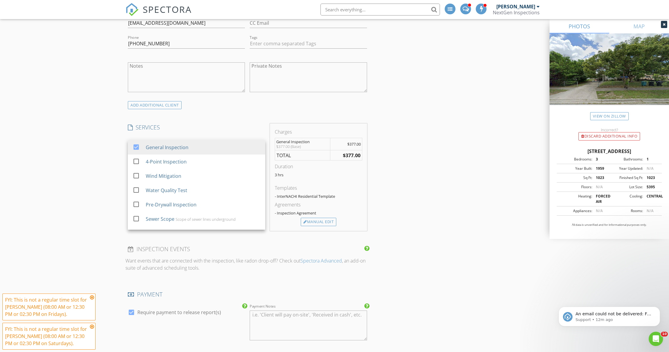
click at [111, 155] on div "New Inspection INSPECTOR(S) check_box_outline_blank [PERSON_NAME] check_box [PE…" at bounding box center [334, 244] width 669 height 1138
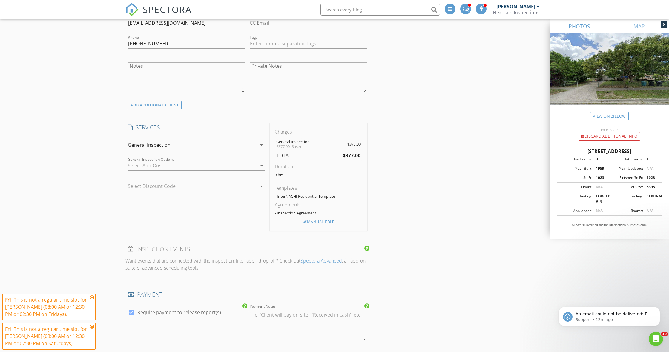
click at [138, 163] on div at bounding box center [192, 166] width 129 height 10
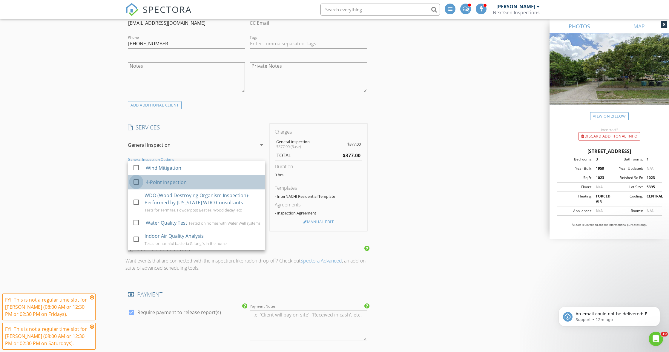
drag, startPoint x: 136, startPoint y: 181, endPoint x: 139, endPoint y: 175, distance: 7.0
click at [136, 181] on div at bounding box center [136, 182] width 10 height 10
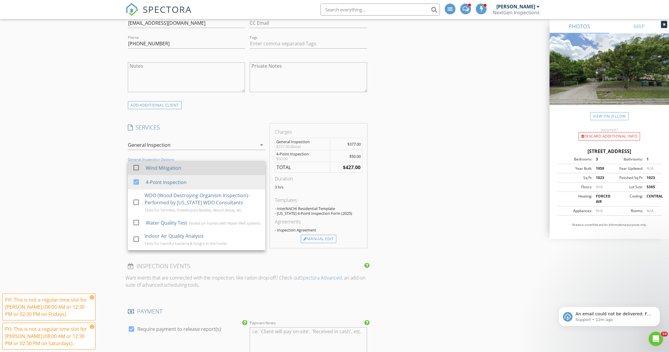
click at [139, 166] on div at bounding box center [136, 168] width 10 height 10
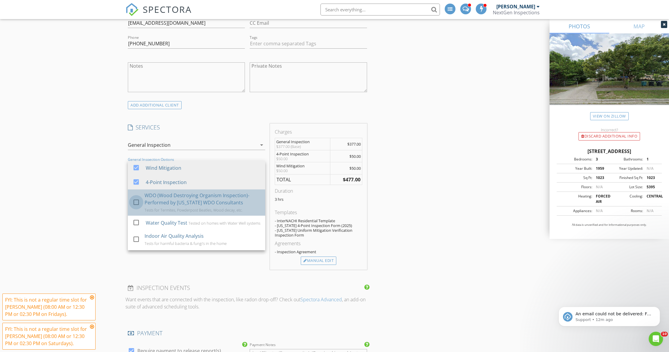
click at [137, 202] on div at bounding box center [136, 202] width 10 height 10
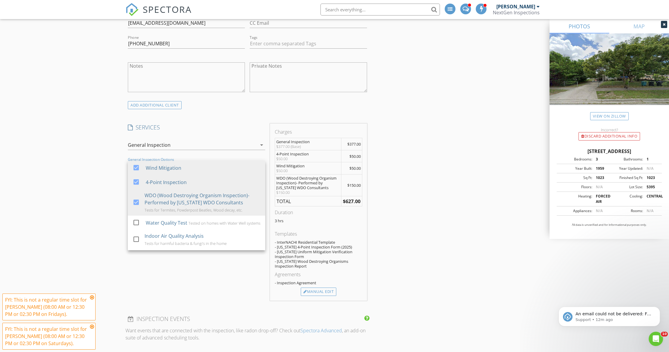
click at [101, 201] on div "New Inspection INSPECTOR(S) check_box_outline_blank Curtis Antoine check_box Br…" at bounding box center [334, 279] width 669 height 1208
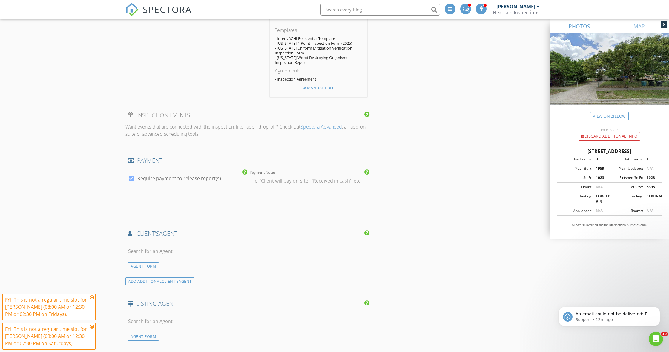
scroll to position [570, 0]
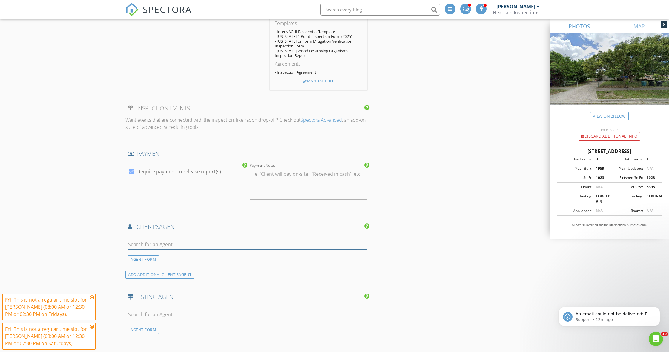
click at [161, 241] on input "text" at bounding box center [247, 245] width 239 height 10
type input "Eric cam"
drag, startPoint x: 163, startPoint y: 259, endPoint x: 160, endPoint y: 260, distance: 3.3
click at [163, 259] on div "LPT Realty" at bounding box center [163, 261] width 37 height 5
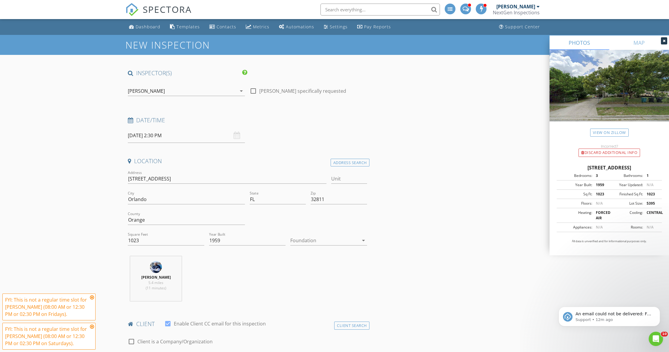
scroll to position [0, 0]
click at [144, 135] on input "08/30/2025 2:30 PM" at bounding box center [186, 135] width 117 height 15
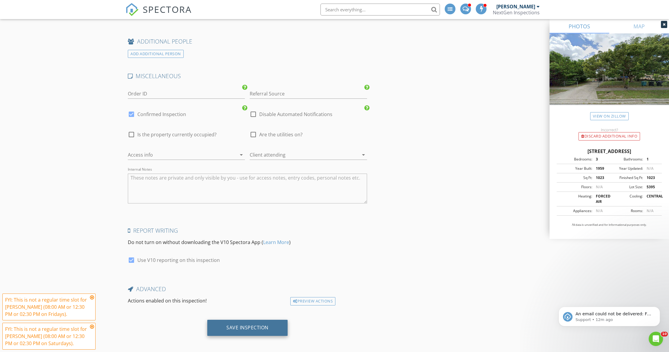
scroll to position [1001, 0]
click at [252, 320] on div "Save Inspection" at bounding box center [247, 328] width 80 height 16
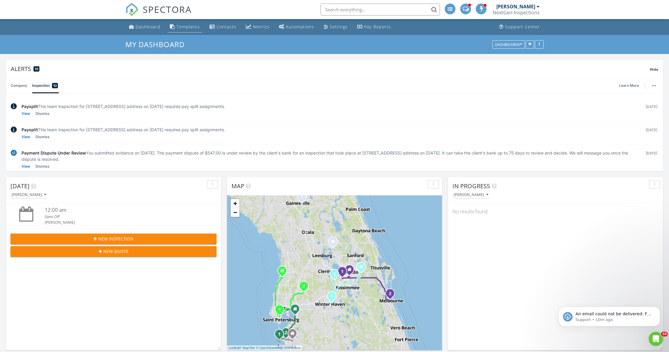
click at [185, 30] on link "Templates" at bounding box center [184, 26] width 35 height 11
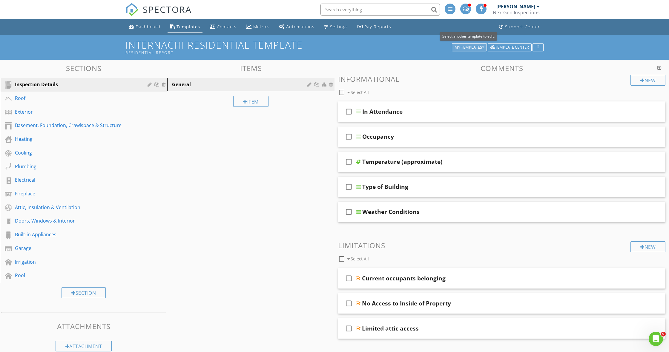
click at [467, 47] on div "My Templates" at bounding box center [469, 47] width 30 height 4
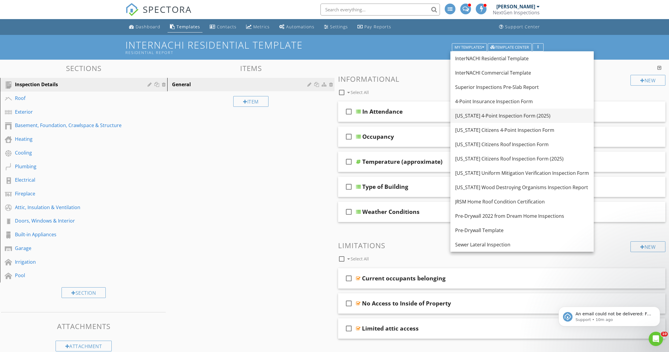
click at [483, 113] on div "[US_STATE] 4-Point Inspection Form (2025)" at bounding box center [522, 115] width 134 height 7
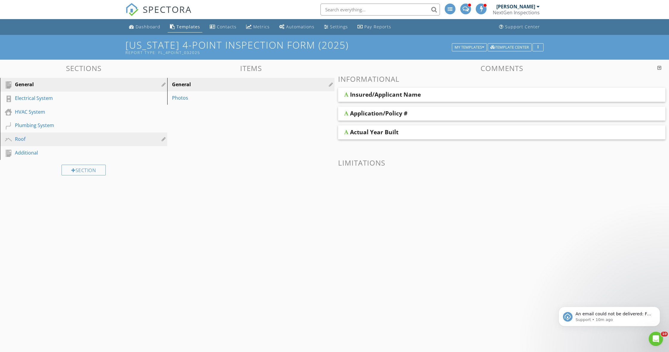
click at [42, 138] on div "Roof" at bounding box center [77, 139] width 124 height 7
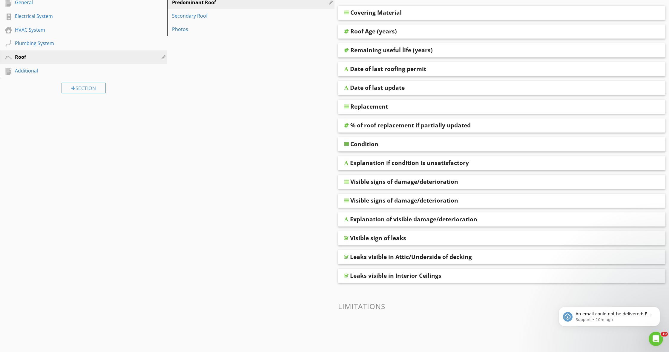
scroll to position [81, 0]
click at [527, 163] on div "Explanation if condition is unsatisfactory" at bounding box center [468, 164] width 236 height 7
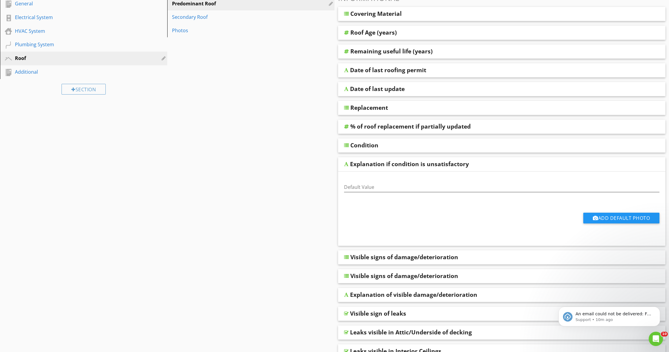
click at [527, 163] on div "Explanation if condition is unsatisfactory" at bounding box center [468, 164] width 236 height 7
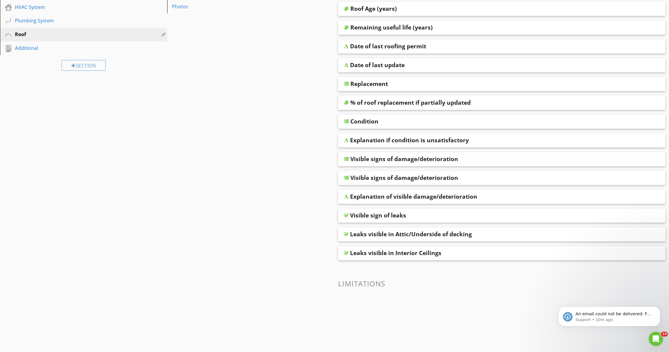
scroll to position [105, 0]
click at [511, 175] on div "Visible signs of damage/deterioration" at bounding box center [468, 177] width 236 height 7
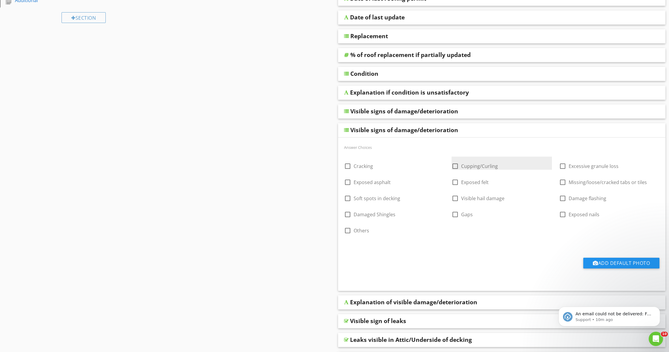
scroll to position [153, 0]
click at [496, 111] on div "Visible signs of damage/deterioration" at bounding box center [468, 110] width 236 height 7
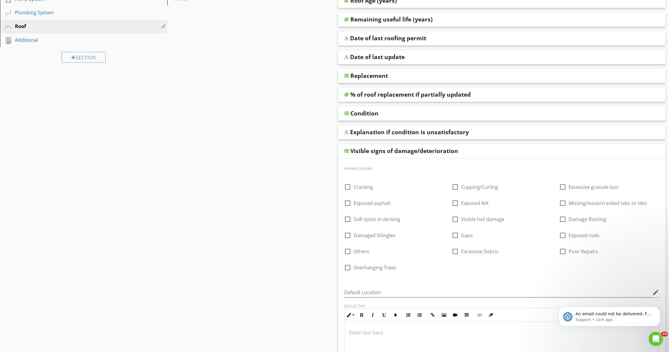
scroll to position [112, 0]
click at [487, 155] on div "Visible signs of damage/deterioration" at bounding box center [501, 152] width 327 height 14
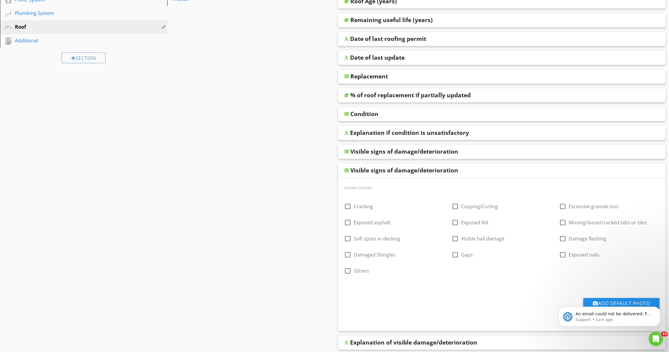
click at [501, 167] on div "Visible signs of damage/deterioration" at bounding box center [468, 170] width 236 height 7
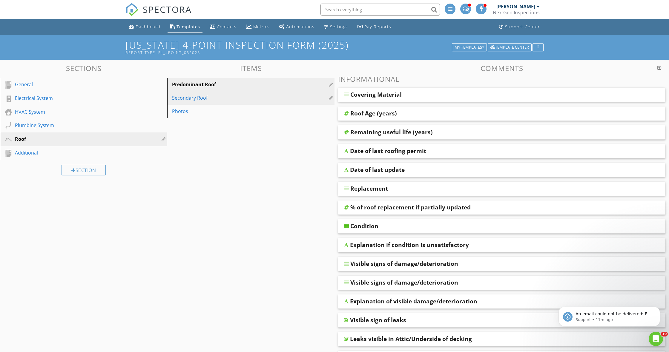
scroll to position [0, 0]
click at [234, 101] on div "Secondary Roof" at bounding box center [240, 97] width 137 height 7
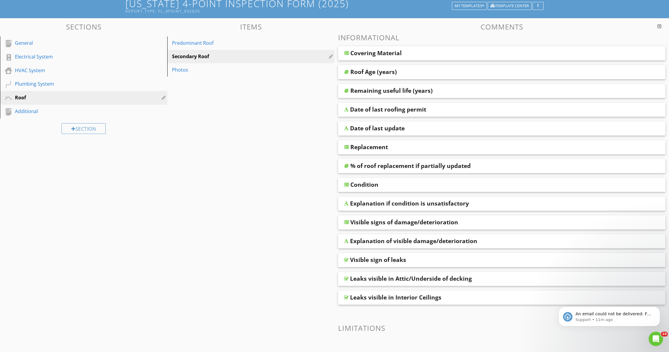
scroll to position [42, 0]
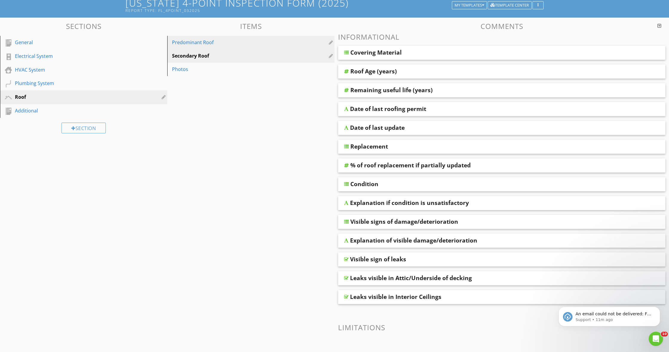
click at [227, 42] on div "Predominant Roof" at bounding box center [240, 42] width 137 height 7
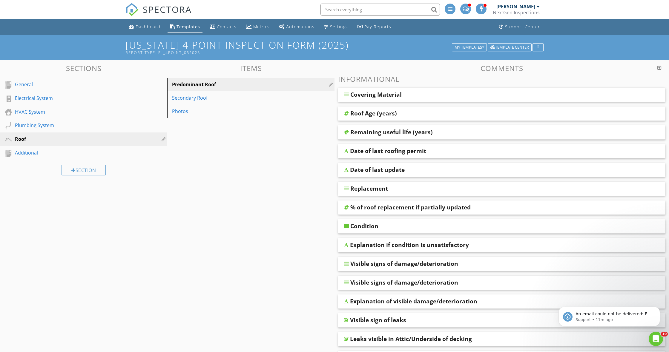
scroll to position [0, 0]
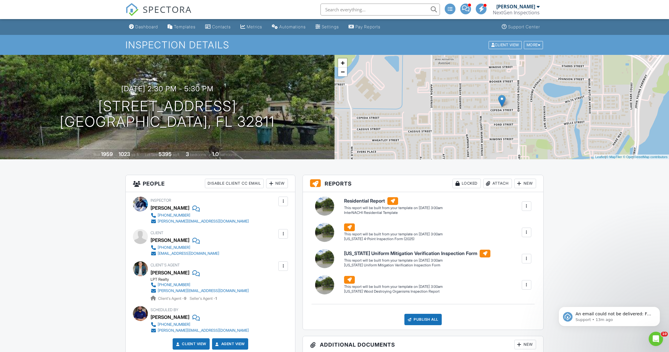
click at [149, 26] on div "Dashboard" at bounding box center [146, 26] width 23 height 5
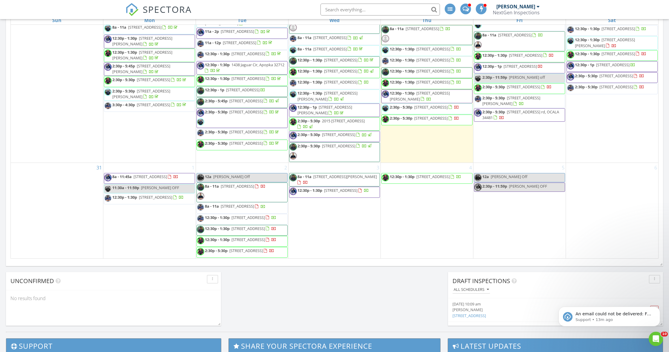
scroll to position [383, 0]
click at [340, 174] on span "5601 Duncan Rd 138, Punta Gorda 33982" at bounding box center [345, 176] width 64 height 5
click at [340, 164] on div at bounding box center [334, 175] width 30 height 31
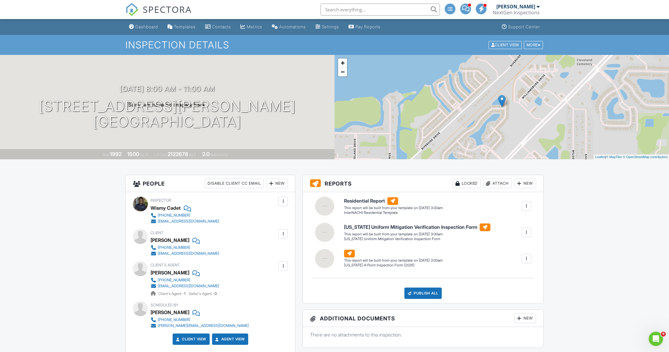
click at [283, 182] on div "New" at bounding box center [277, 184] width 22 height 10
click at [288, 200] on li "Inspector" at bounding box center [298, 201] width 59 height 15
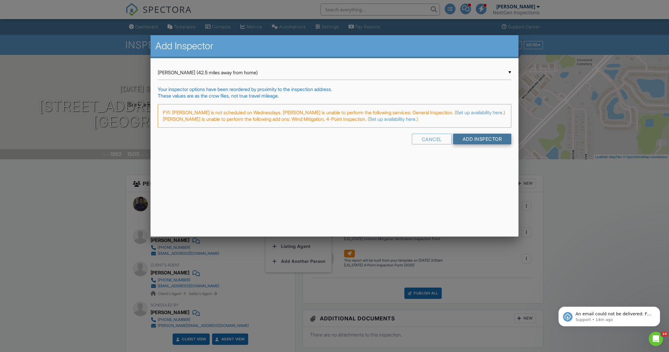
click at [487, 141] on input "Add Inspector" at bounding box center [482, 139] width 59 height 11
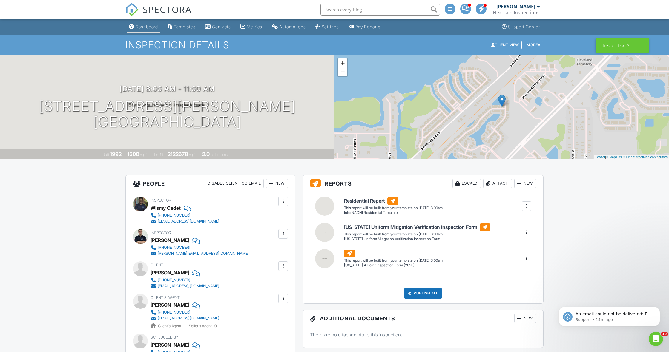
click at [144, 30] on link "Dashboard" at bounding box center [144, 26] width 34 height 11
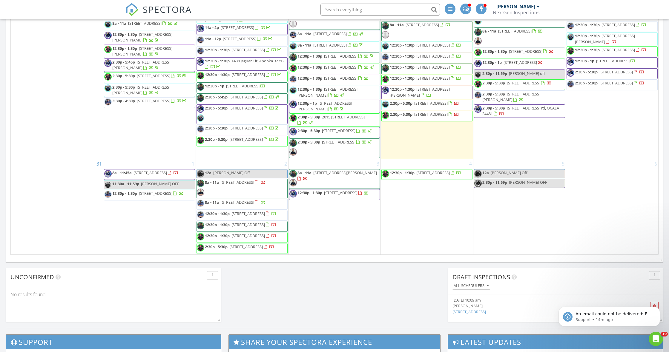
scroll to position [711, 0]
click at [661, 56] on div "August 2025 today list day week cal wk 4 wk month Sun Mon Tue Wed Thu Fri Sat 2…" at bounding box center [334, 123] width 657 height 271
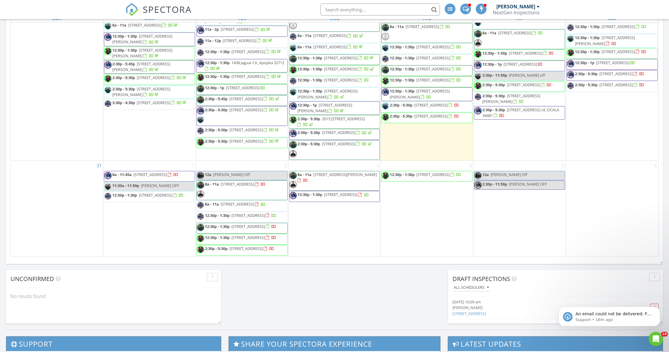
scroll to position [384, 0]
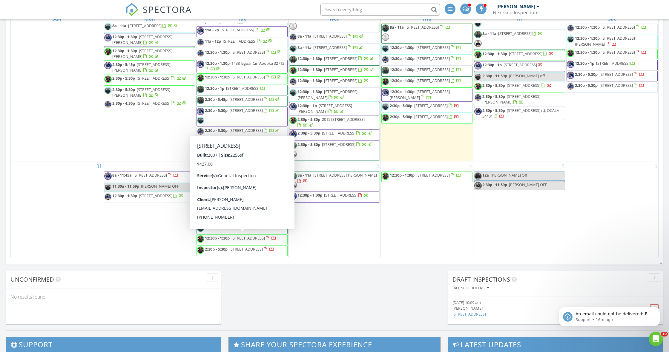
click at [292, 276] on div "Today Curtis Antoine 12:00 am Gem Off Curtis Antoine New Inspection New Quote M…" at bounding box center [334, 58] width 669 height 543
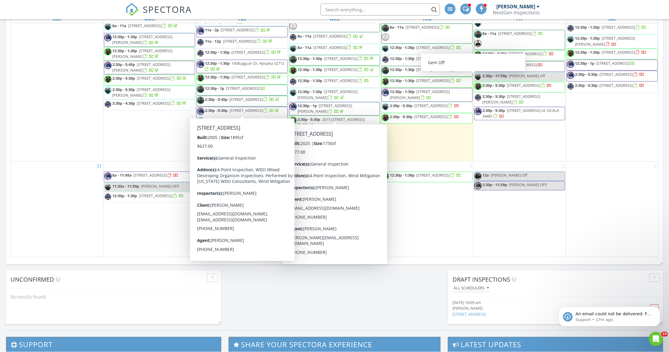
click at [9, 116] on div "August 2025 today list day week cal wk 4 wk month Sun Mon Tue Wed Thu Fri Sat 2…" at bounding box center [334, 125] width 657 height 271
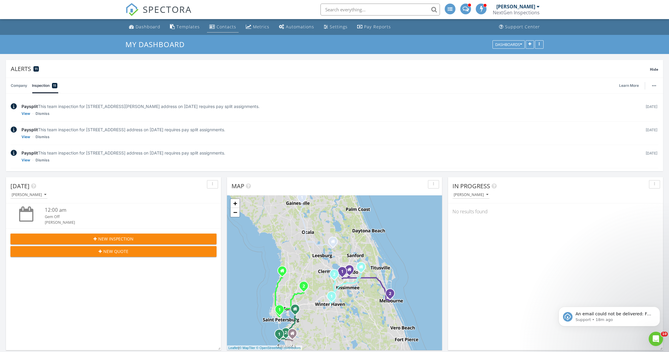
scroll to position [0, 0]
click at [248, 27] on div "Metrics" at bounding box center [249, 26] width 6 height 5
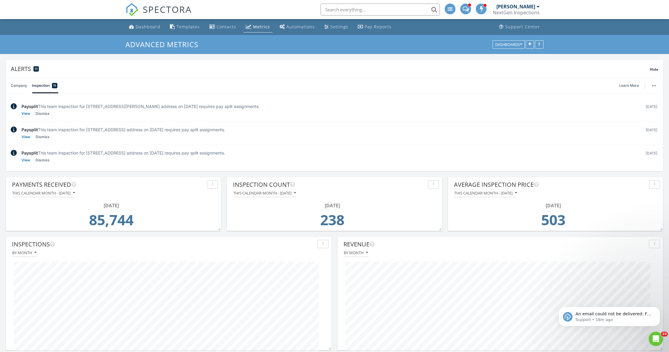
click at [145, 30] on link "Dashboard" at bounding box center [145, 26] width 36 height 11
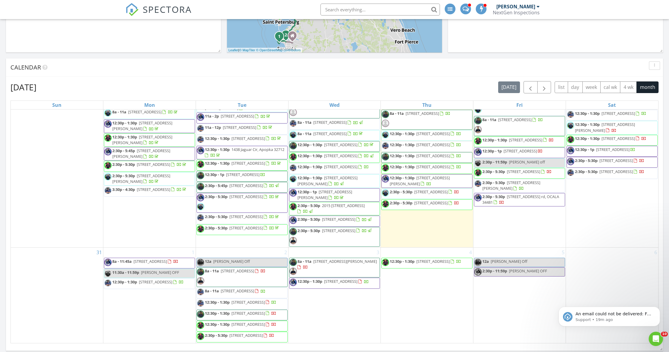
scroll to position [725, 0]
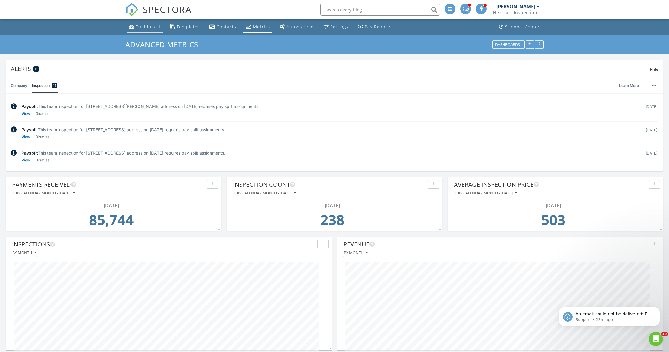
click at [132, 27] on div "Dashboard" at bounding box center [131, 26] width 5 height 5
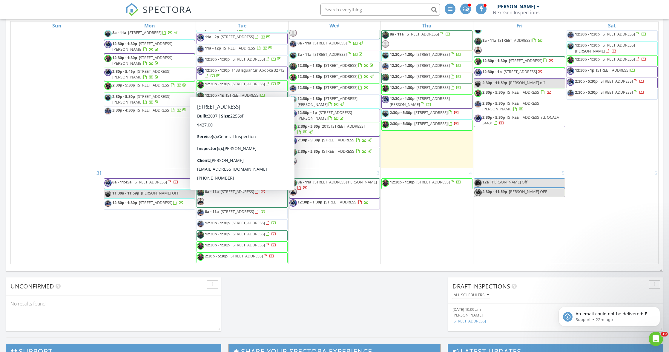
scroll to position [756, 0]
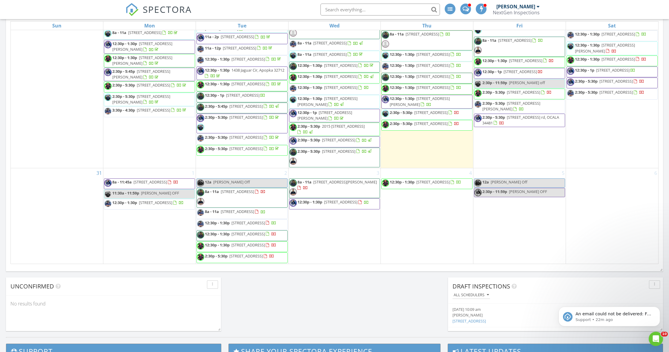
click at [616, 81] on div at bounding box center [334, 176] width 669 height 352
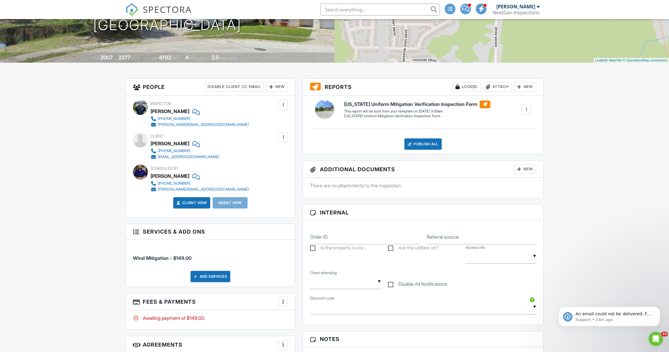
scroll to position [96, 0]
click at [286, 138] on div at bounding box center [283, 138] width 6 height 6
click at [273, 155] on li "Edit" at bounding box center [269, 155] width 30 height 15
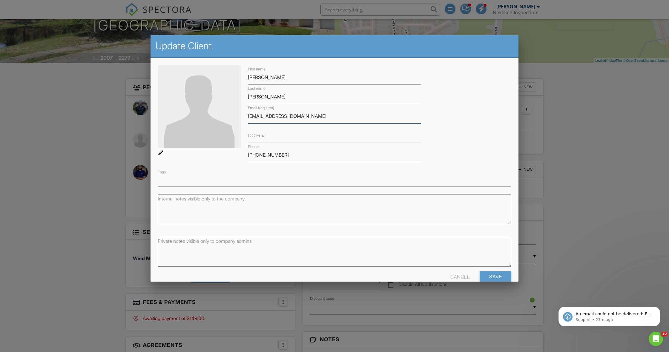
type input "[EMAIL_ADDRESS][DOMAIN_NAME]"
type input "[PERSON_NAME]"
click at [491, 278] on input "Save" at bounding box center [495, 276] width 32 height 11
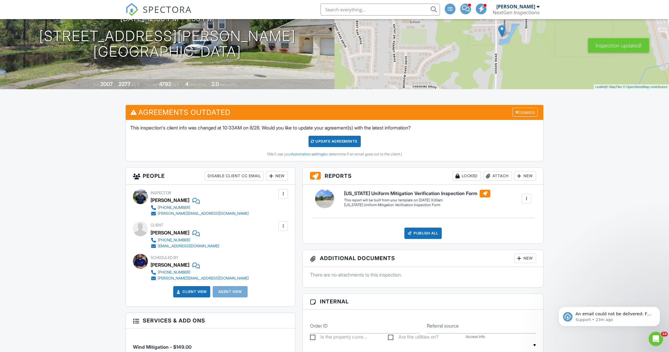
scroll to position [70, 0]
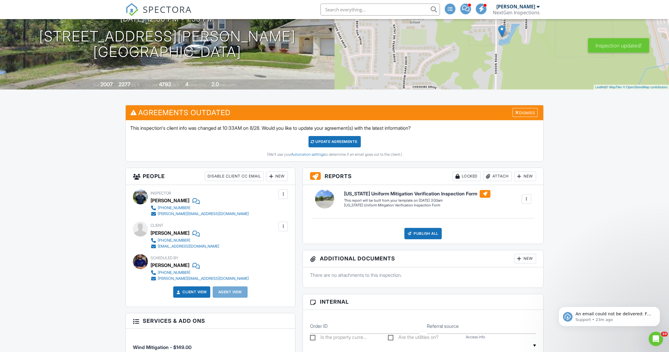
click at [281, 229] on div at bounding box center [283, 227] width 6 height 6
click at [273, 243] on li "Edit" at bounding box center [269, 244] width 30 height 15
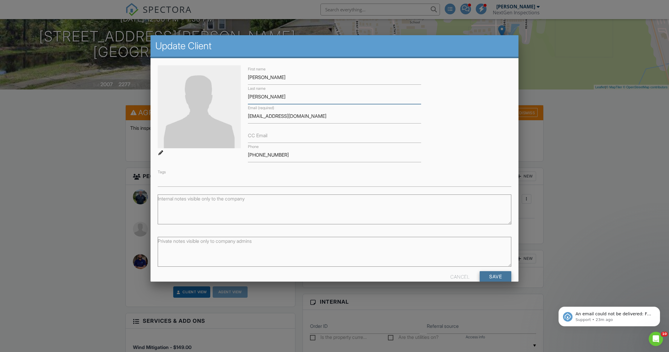
type input "[PERSON_NAME]"
click at [506, 277] on input "Save" at bounding box center [495, 276] width 32 height 11
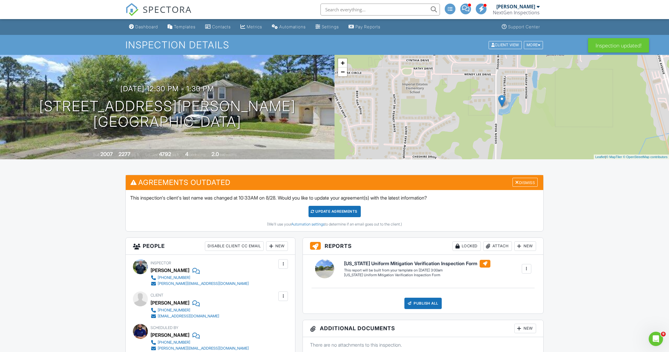
click at [317, 212] on div "Update Agreements" at bounding box center [334, 211] width 52 height 11
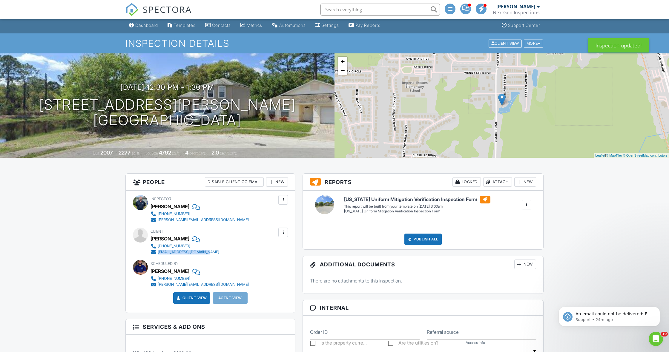
drag, startPoint x: 211, startPoint y: 252, endPoint x: 158, endPoint y: 252, distance: 53.7
click at [158, 252] on div "Client John Davis-O'Reilly 321-439-0492 johnworeilly76@gmail.com" at bounding box center [198, 241] width 97 height 27
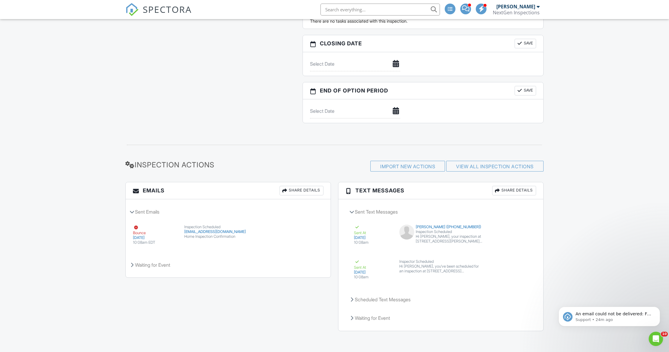
scroll to position [527, 0]
click at [287, 191] on div "Share Details" at bounding box center [301, 191] width 44 height 10
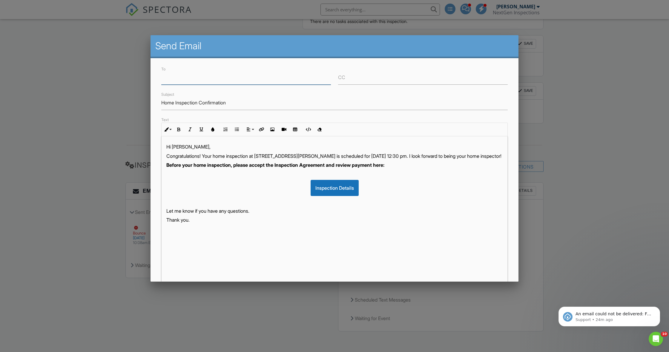
paste input "[EMAIL_ADDRESS][DOMAIN_NAME]"
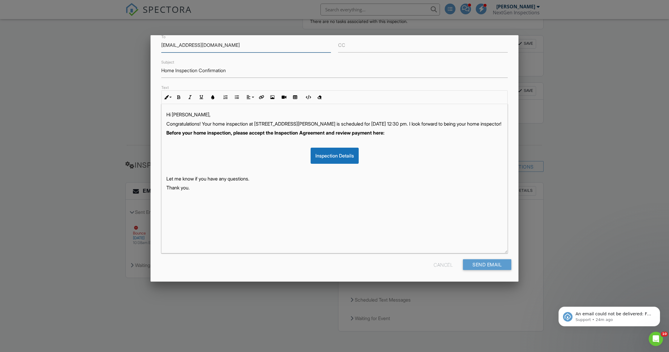
scroll to position [32, 0]
type input "[EMAIL_ADDRESS][DOMAIN_NAME]"
click at [491, 265] on div "Send Email" at bounding box center [487, 264] width 48 height 11
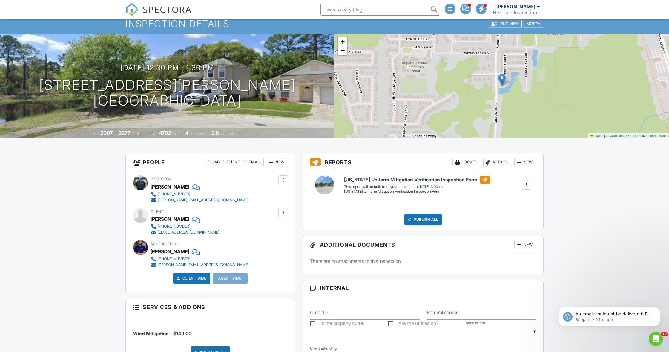
scroll to position [21, 0]
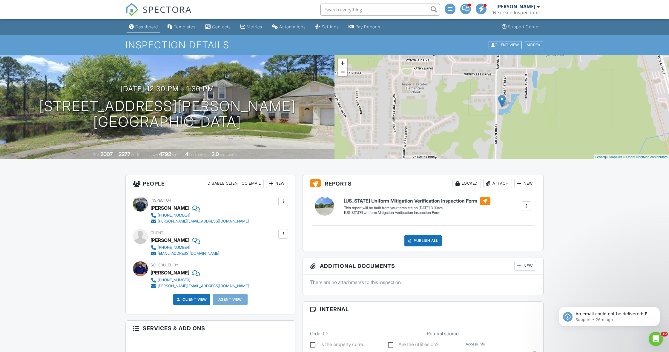
click at [138, 29] on div "Dashboard" at bounding box center [146, 26] width 23 height 5
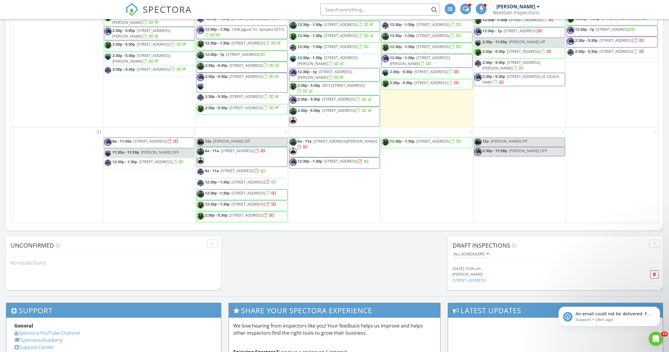
scroll to position [695, 0]
click at [548, 226] on div "August 2025 today list day week cal wk 4 wk month Sun Mon Tue Wed Thu Fri Sat 2…" at bounding box center [334, 91] width 657 height 271
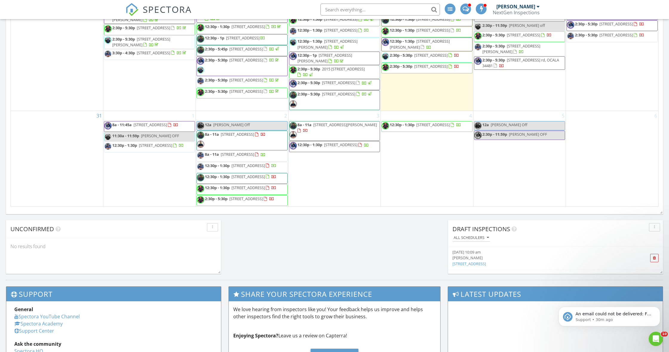
scroll to position [434, 0]
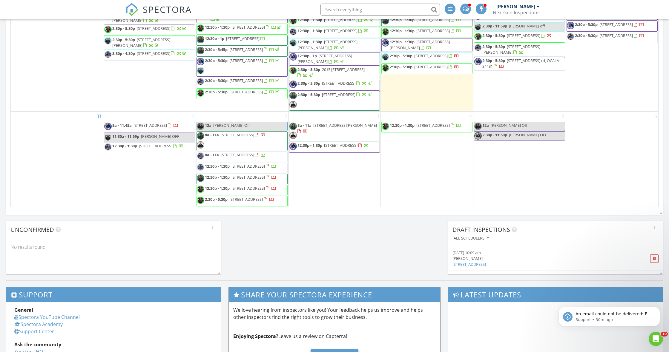
click at [139, 123] on span "7902 Silver Bass Ct, Kissimmee 34747" at bounding box center [149, 125] width 33 height 5
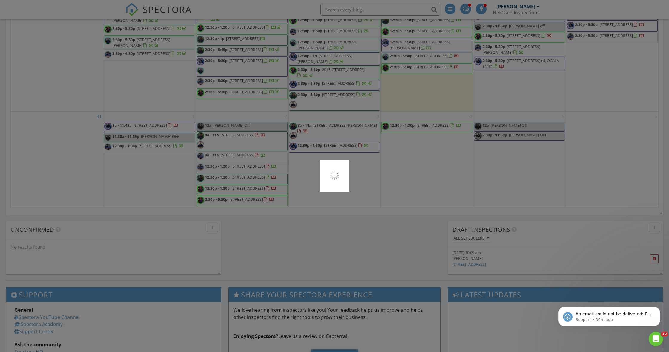
click at [139, 114] on div at bounding box center [334, 176] width 669 height 352
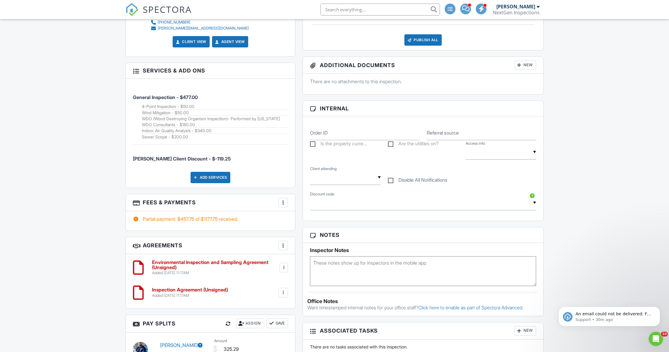
click at [350, 263] on textarea at bounding box center [423, 271] width 226 height 30
type textarea "Front door keypad code: 2539"
click at [553, 246] on div "Dashboard Templates Contacts Metrics Automations Settings Pay Reports Support C…" at bounding box center [334, 268] width 669 height 1110
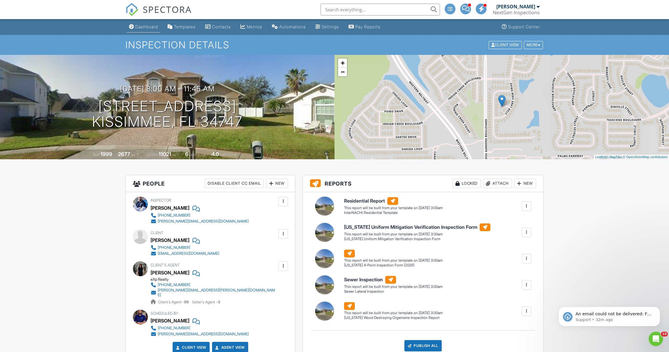
click at [135, 27] on link "Dashboard" at bounding box center [144, 26] width 34 height 11
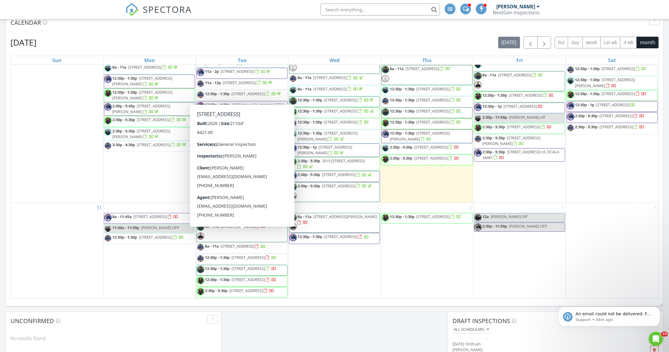
scroll to position [741, 0]
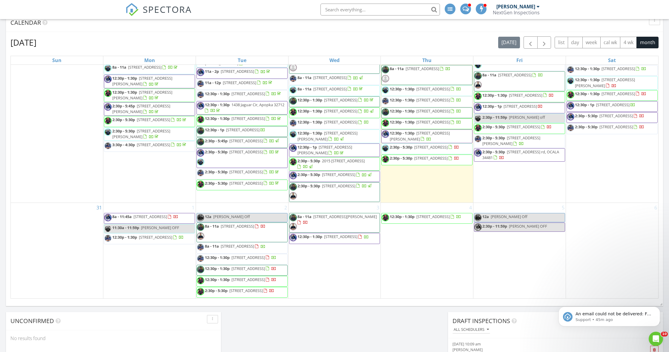
click at [519, 12] on div "NextGen Inspections" at bounding box center [516, 13] width 47 height 6
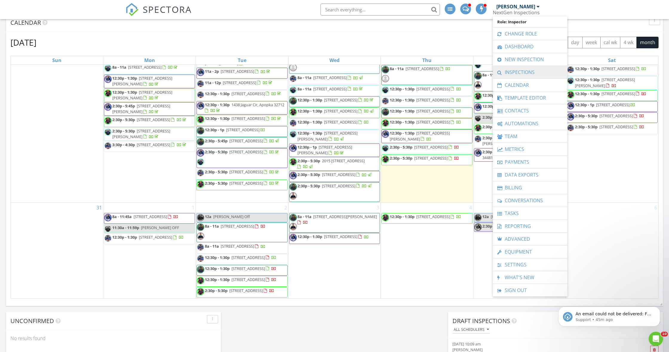
click at [518, 74] on link "Inspections" at bounding box center [530, 72] width 69 height 13
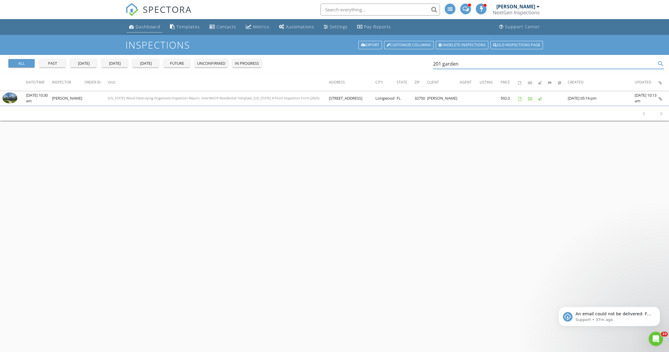
type input "201 garden"
click at [147, 31] on link "Dashboard" at bounding box center [145, 26] width 36 height 11
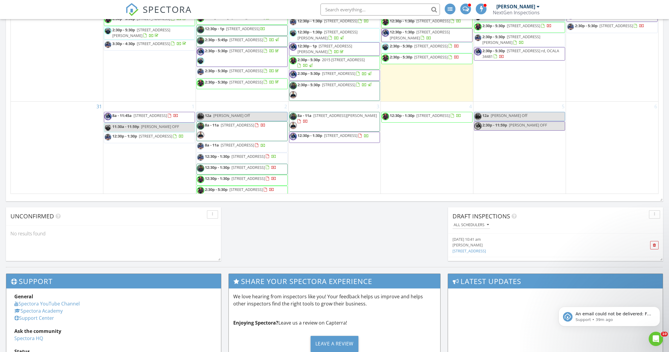
scroll to position [686, 0]
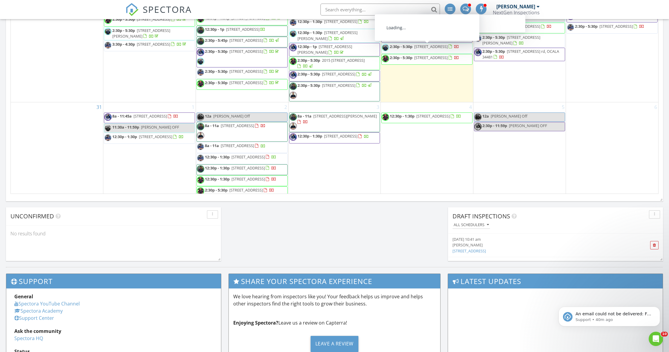
click at [532, 10] on div "NextGen Inspections" at bounding box center [516, 13] width 47 height 6
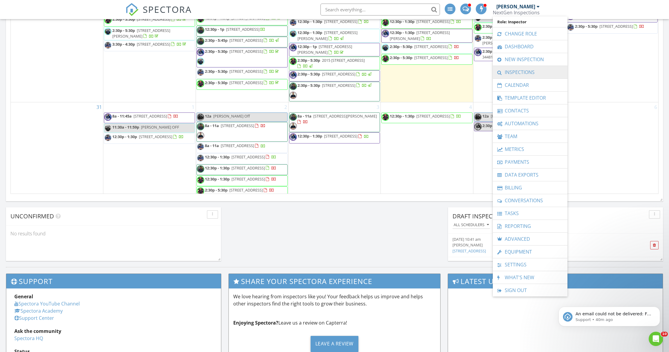
click at [517, 70] on link "Inspections" at bounding box center [530, 72] width 69 height 13
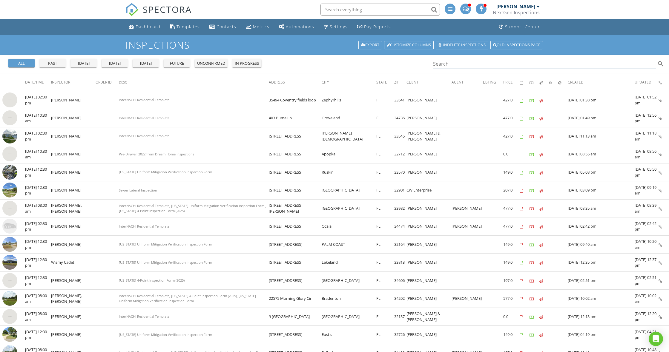
click at [527, 67] on input "Search" at bounding box center [544, 64] width 223 height 10
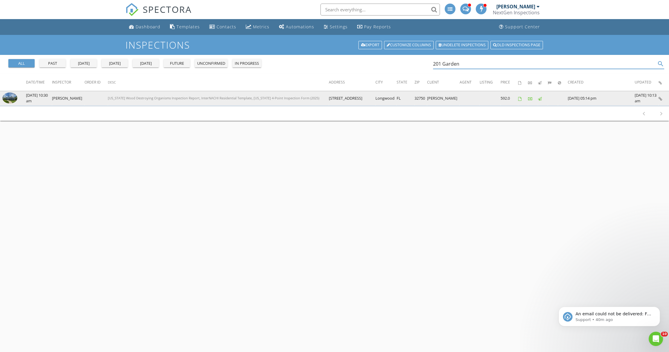
type input "201 Garden"
click at [1, 97] on td at bounding box center [13, 98] width 26 height 14
click at [4, 97] on img at bounding box center [9, 98] width 15 height 11
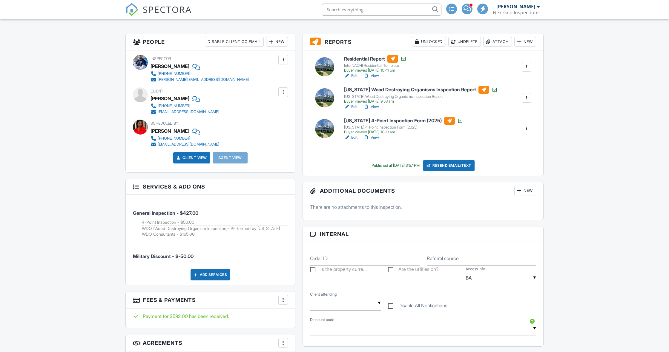
scroll to position [143, 0]
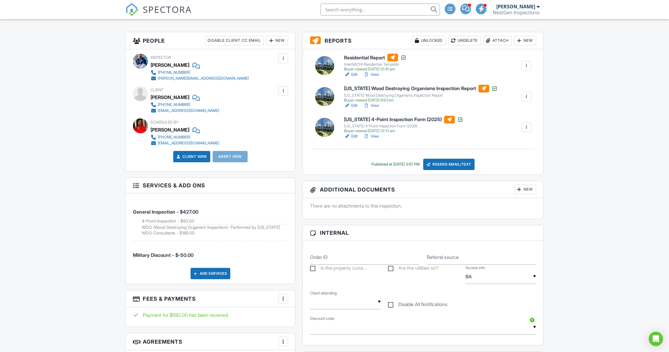
click at [376, 137] on link "View" at bounding box center [371, 136] width 16 height 6
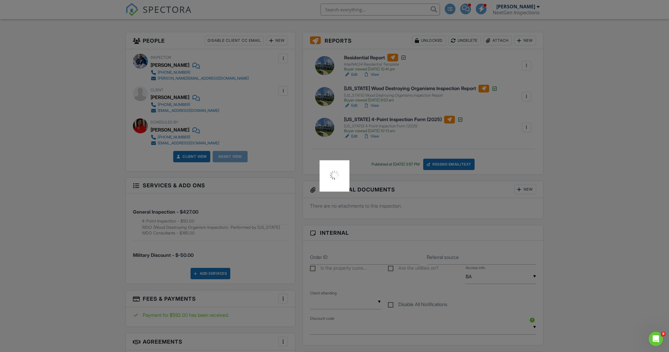
scroll to position [0, 0]
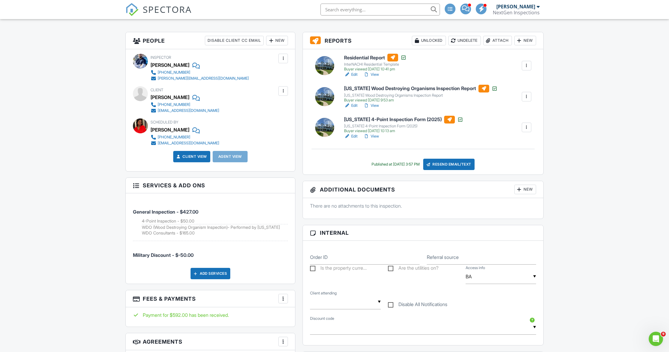
click at [375, 106] on link "View" at bounding box center [371, 106] width 16 height 6
click at [378, 136] on link "View" at bounding box center [371, 136] width 16 height 6
click at [356, 136] on link "Edit" at bounding box center [350, 136] width 13 height 6
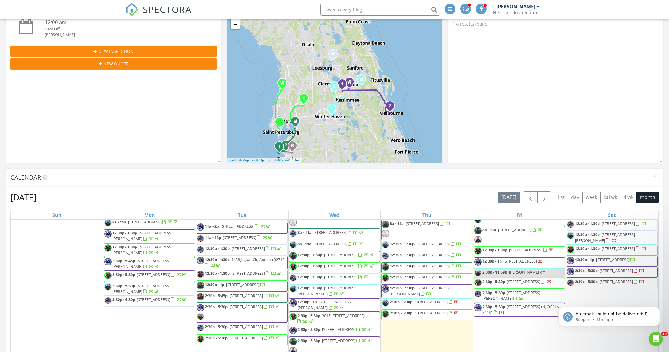
scroll to position [187, 0]
click at [76, 51] on div "New Inspection" at bounding box center [113, 51] width 196 height 6
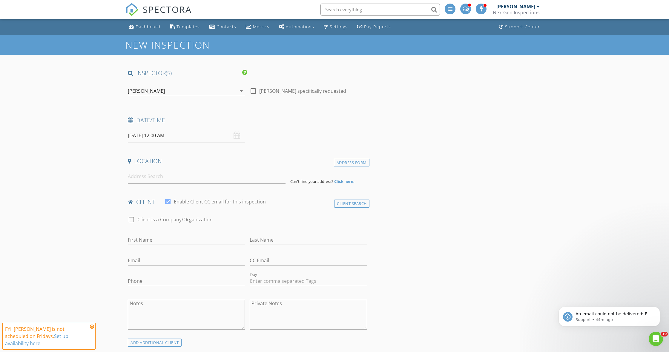
click at [143, 136] on input "[DATE] 12:00 AM" at bounding box center [186, 135] width 117 height 15
type input "[DATE] 12:00 AM"
click at [191, 233] on input "00" at bounding box center [184, 237] width 37 height 12
type input "30"
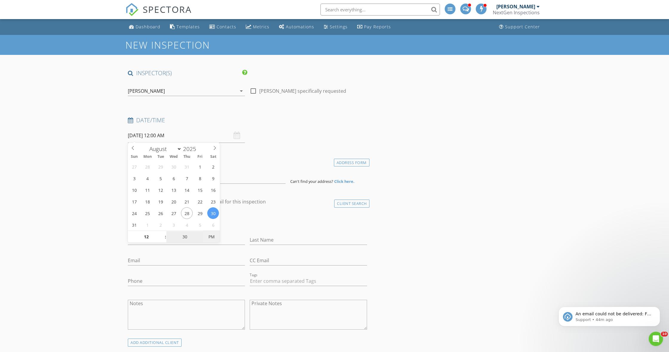
type input "[DATE] 12:30 PM"
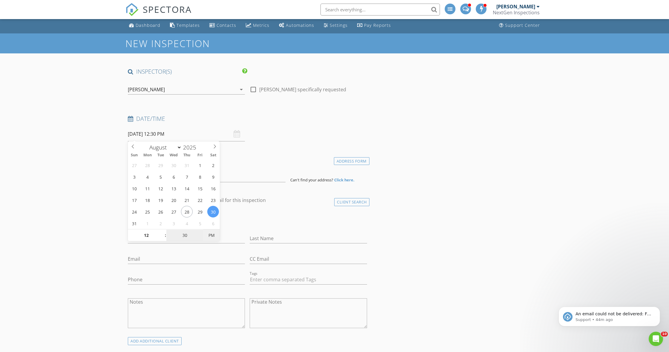
click at [208, 234] on span "PM" at bounding box center [211, 236] width 16 height 12
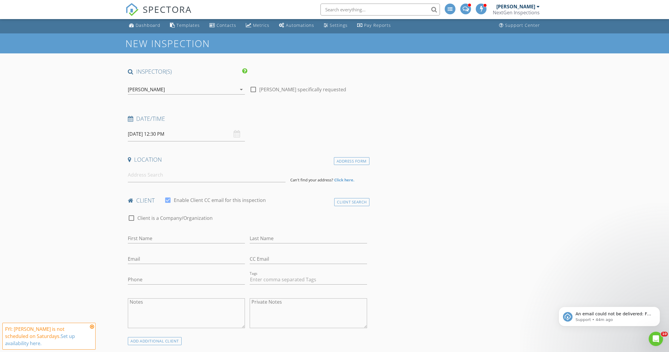
click at [153, 176] on input at bounding box center [207, 175] width 158 height 15
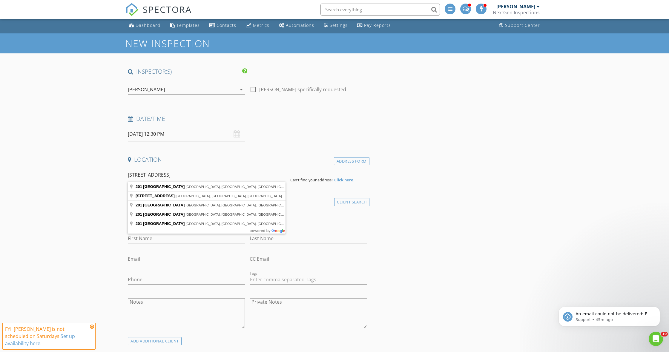
type input "[STREET_ADDRESS]"
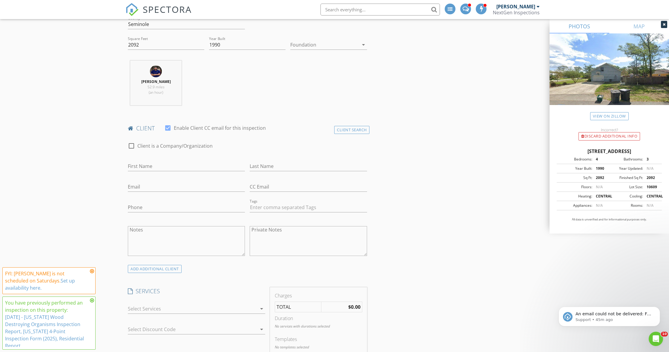
scroll to position [198, 0]
drag, startPoint x: 339, startPoint y: 126, endPoint x: 331, endPoint y: 129, distance: 8.7
click at [339, 126] on div "Client Search" at bounding box center [351, 128] width 35 height 8
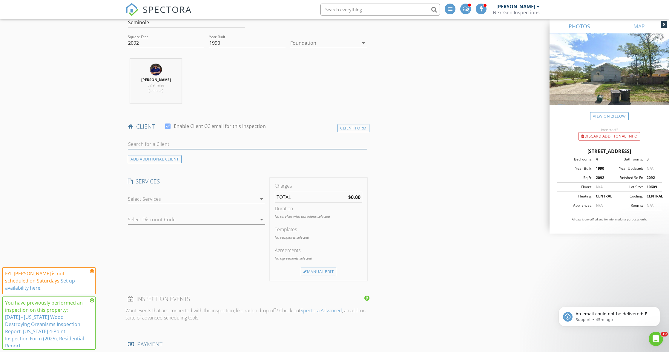
click at [198, 144] on input "text" at bounding box center [247, 144] width 239 height 10
type input "[PERSON_NAME]"
drag, startPoint x: 278, startPoint y: 48, endPoint x: 183, endPoint y: 155, distance: 143.1
click at [183, 155] on div "[PERSON_NAME]" at bounding box center [175, 155] width 60 height 7
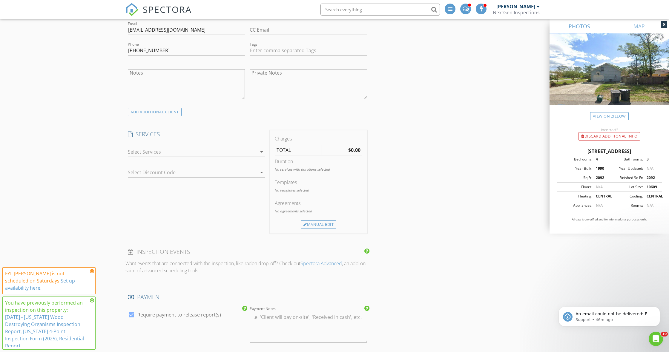
scroll to position [353, 0]
click at [141, 150] on div at bounding box center [192, 152] width 129 height 10
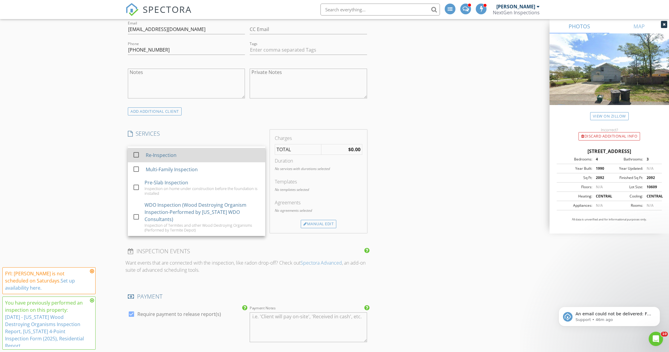
scroll to position [104, 0]
click at [136, 150] on div at bounding box center [136, 155] width 10 height 10
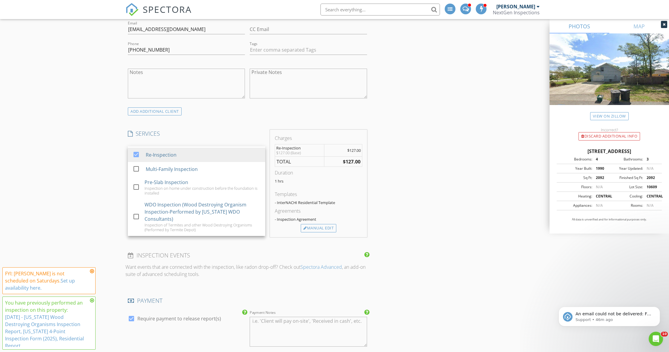
click at [89, 170] on div "New Inspection INSPECTOR(S) check_box [PERSON_NAME] PRIMARY check_box_outline_b…" at bounding box center [334, 250] width 669 height 1138
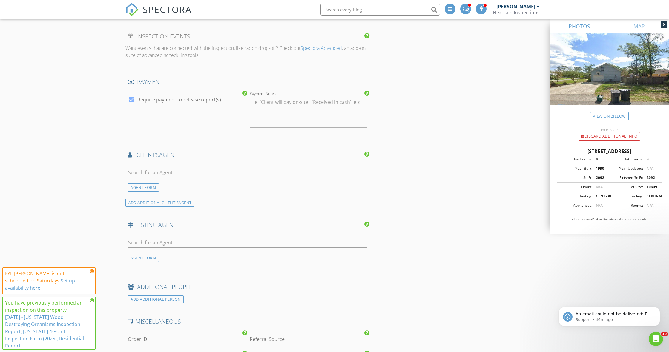
scroll to position [573, 0]
click at [134, 169] on input "text" at bounding box center [247, 172] width 239 height 10
type input "S"
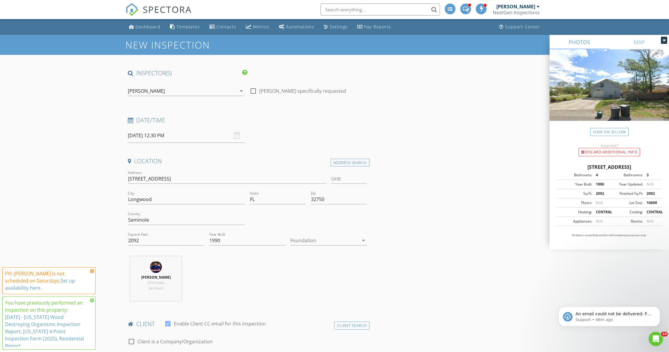
scroll to position [0, 0]
click at [140, 137] on input "[DATE] 12:30 PM" at bounding box center [186, 135] width 117 height 15
click at [143, 133] on input "[DATE] 12:30 PM" at bounding box center [186, 135] width 117 height 15
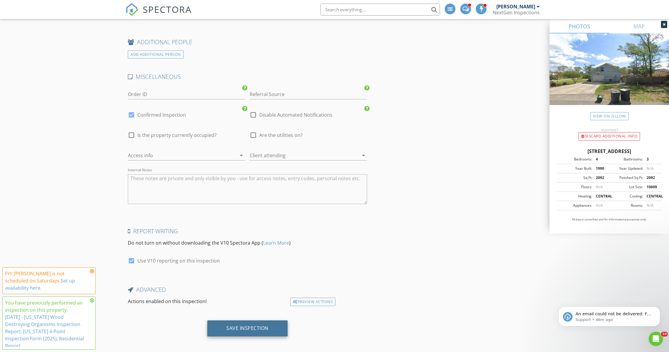
click at [247, 321] on div "Save Inspection" at bounding box center [247, 329] width 80 height 16
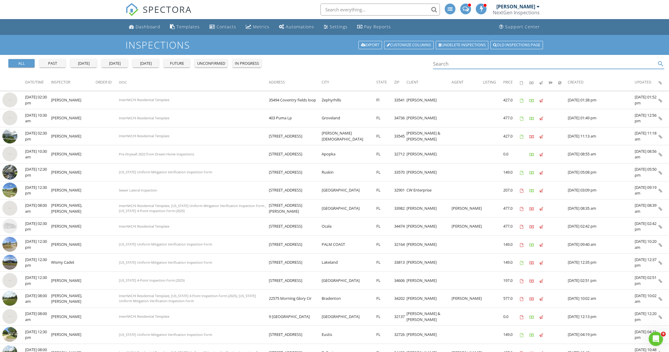
click at [451, 67] on input "Search" at bounding box center [544, 64] width 223 height 10
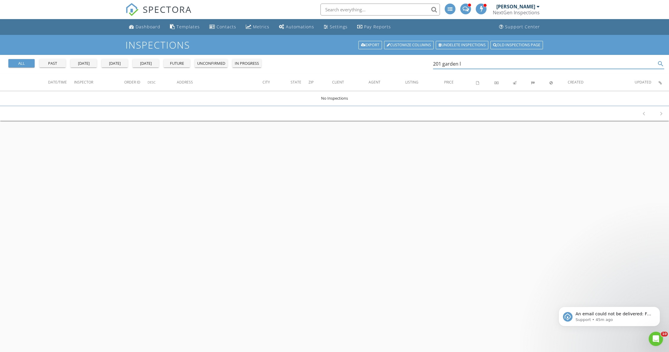
type input "201 garden"
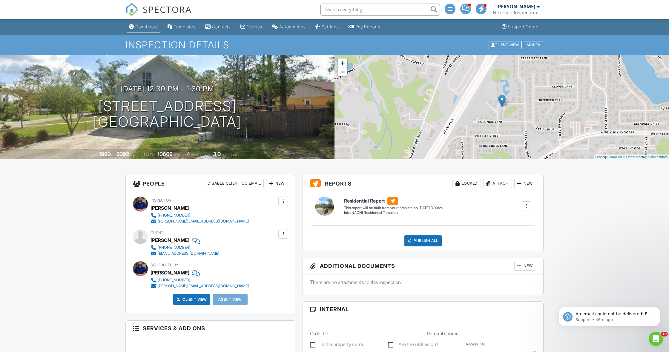
click at [151, 27] on div "Dashboard" at bounding box center [146, 26] width 23 height 5
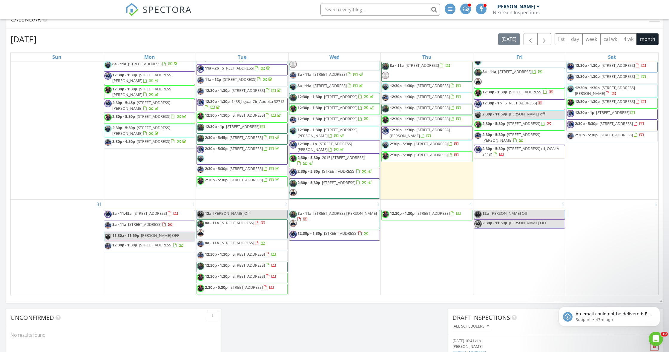
scroll to position [347, 0]
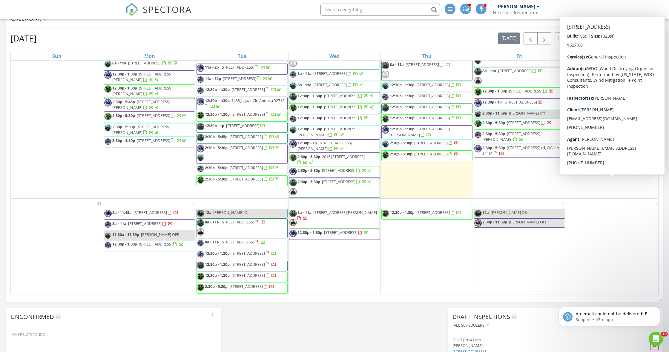
click at [639, 126] on div at bounding box center [641, 123] width 5 height 5
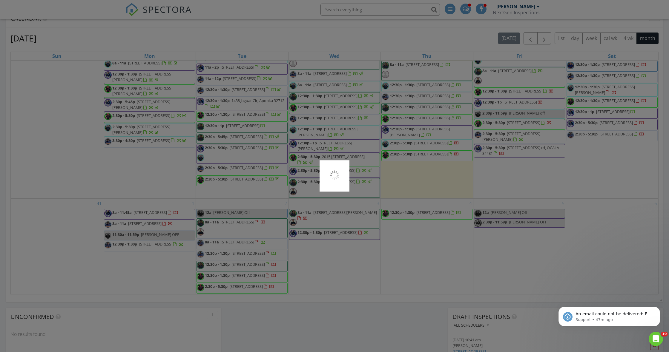
click at [581, 185] on div at bounding box center [334, 176] width 669 height 352
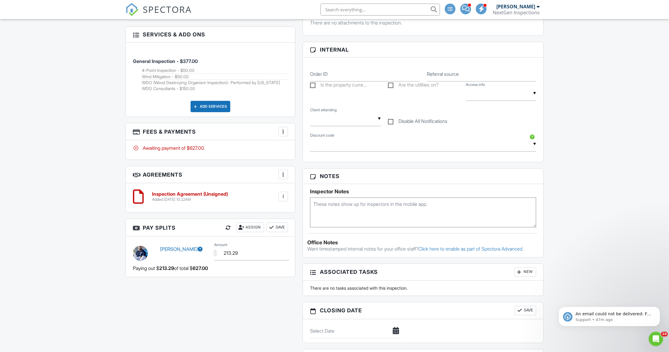
click at [339, 216] on textarea at bounding box center [423, 213] width 226 height 30
type textarea "Sentrilock Press Ent+, then 39672 3377 4872, then Ent+ again"
click at [591, 201] on div "Dashboard Templates Contacts Metrics Automations Settings Pay Reports Support C…" at bounding box center [334, 168] width 669 height 974
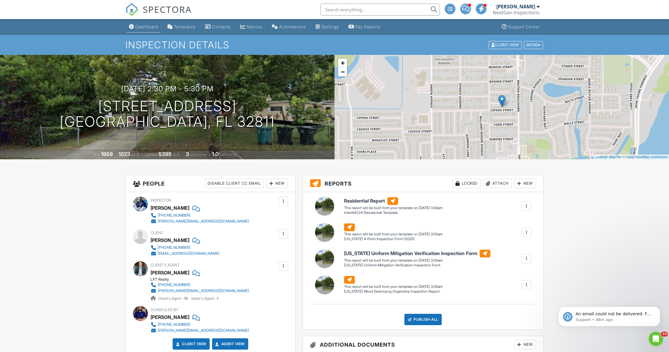
click at [133, 31] on link "Dashboard" at bounding box center [144, 26] width 34 height 11
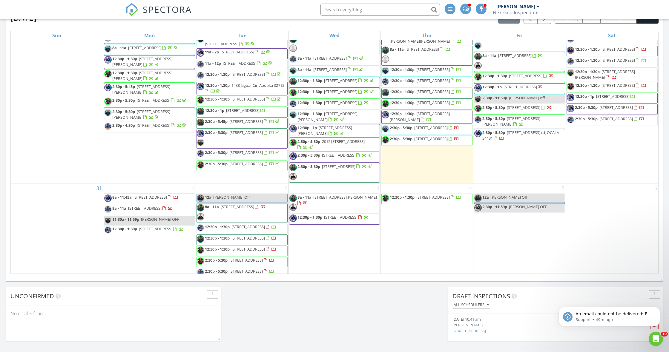
scroll to position [686, 0]
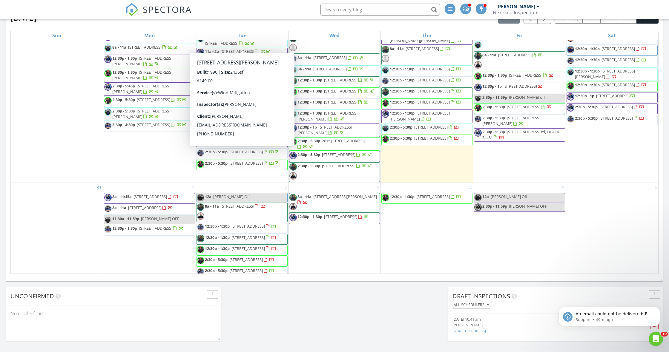
click at [9, 77] on div "[DATE] [DATE] list day week cal wk 4 wk month Sun Mon Tue Wed Thu Fri Sat 27 28…" at bounding box center [334, 142] width 657 height 271
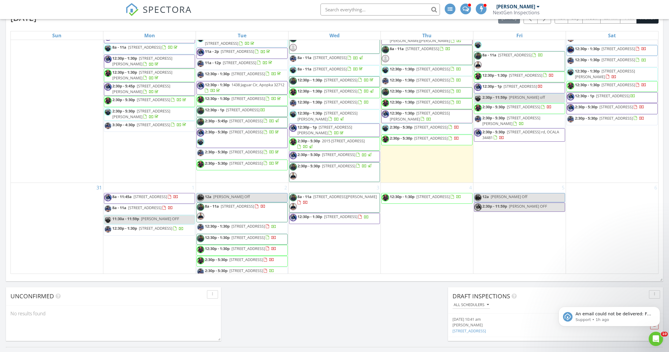
click at [521, 7] on div "[PERSON_NAME]" at bounding box center [515, 7] width 39 height 6
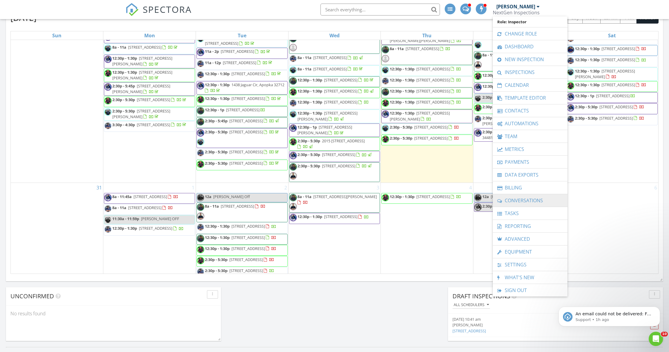
click at [533, 200] on link "Conversations" at bounding box center [530, 200] width 69 height 13
